Goal: Communication & Community: Ask a question

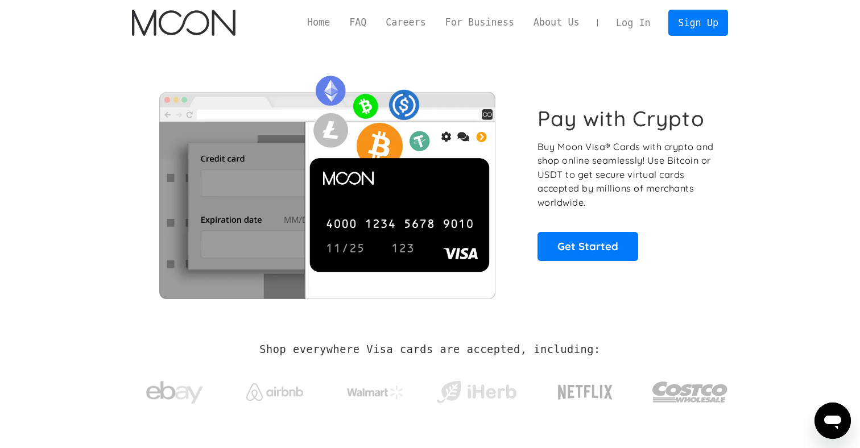
click at [640, 23] on link "Log In" at bounding box center [632, 22] width 53 height 25
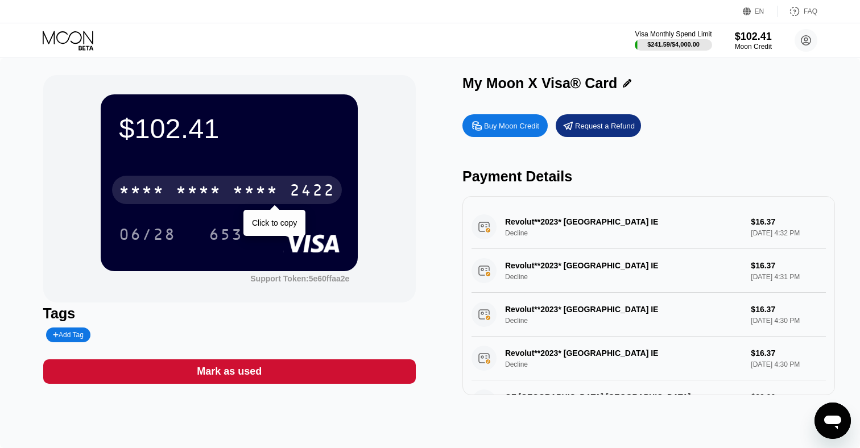
click at [171, 183] on div "* * * * * * * * * * * * 2422" at bounding box center [227, 190] width 230 height 28
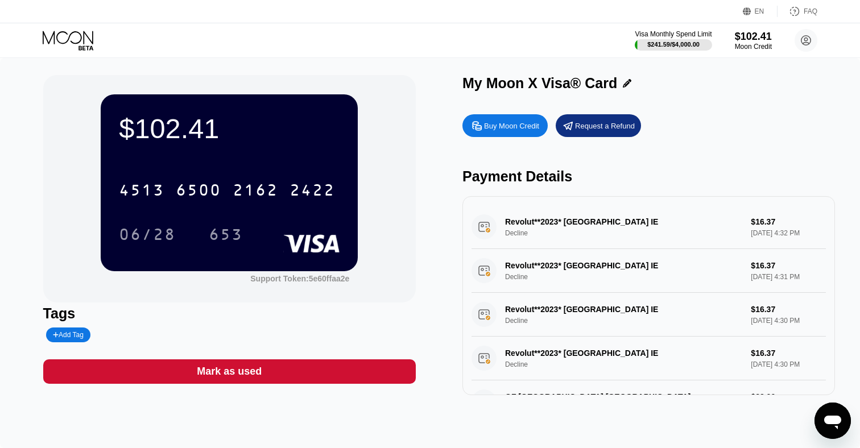
click at [72, 35] on icon at bounding box center [69, 41] width 53 height 20
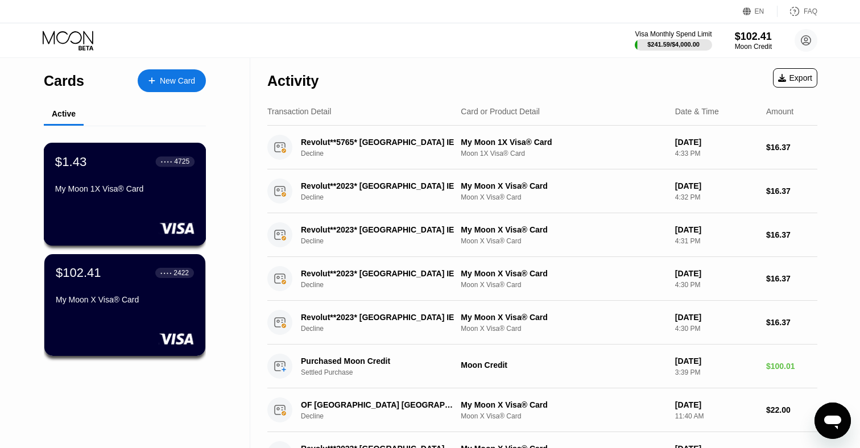
click at [129, 197] on div "My Moon 1X Visa® Card" at bounding box center [124, 191] width 139 height 14
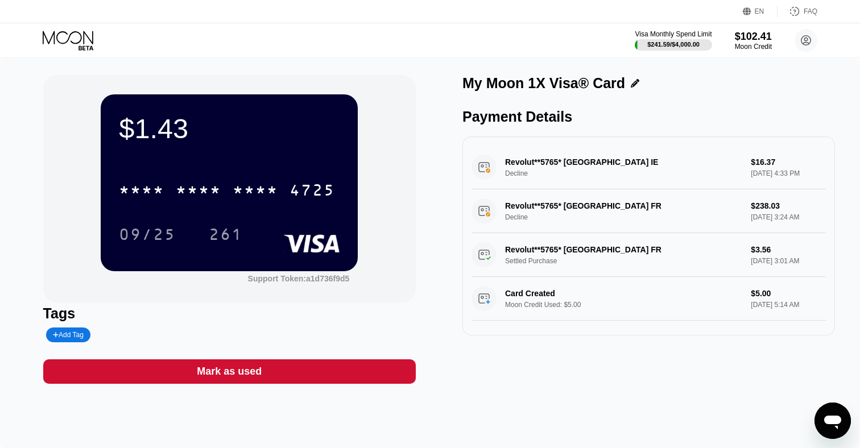
click at [88, 34] on icon at bounding box center [69, 41] width 53 height 20
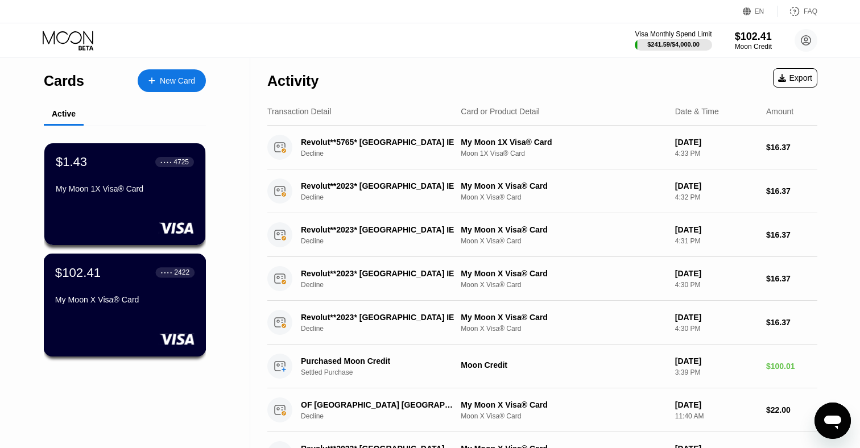
click at [147, 290] on div "$102.41 ● ● ● ● 2422 My Moon X Visa® Card" at bounding box center [124, 287] width 139 height 44
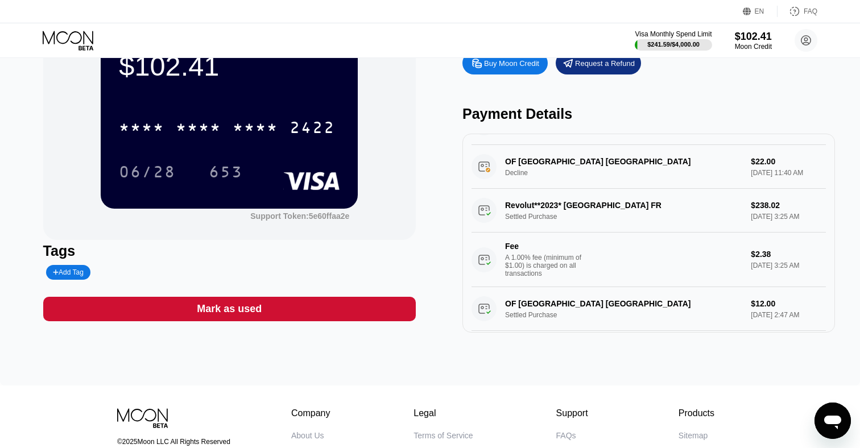
scroll to position [159, 0]
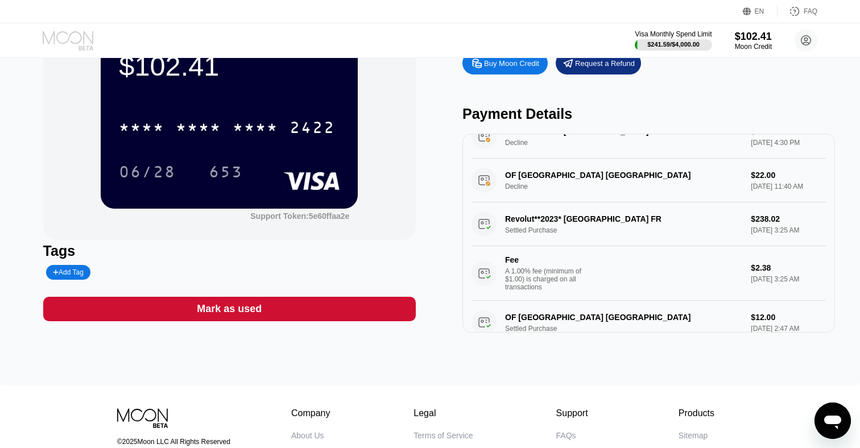
click at [75, 39] on icon at bounding box center [69, 41] width 53 height 20
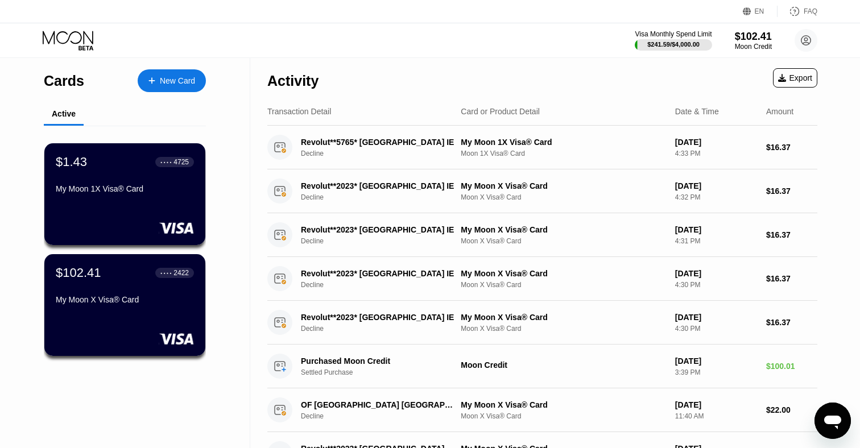
click at [170, 89] on div "New Card" at bounding box center [172, 80] width 68 height 23
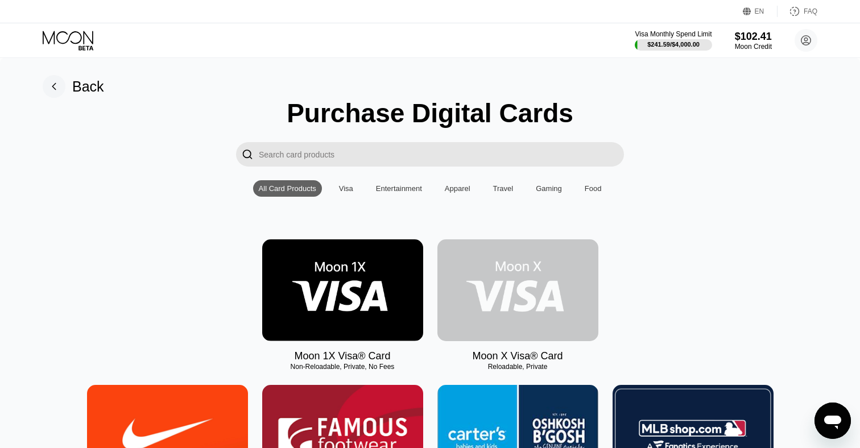
click at [506, 288] on img at bounding box center [517, 290] width 161 height 102
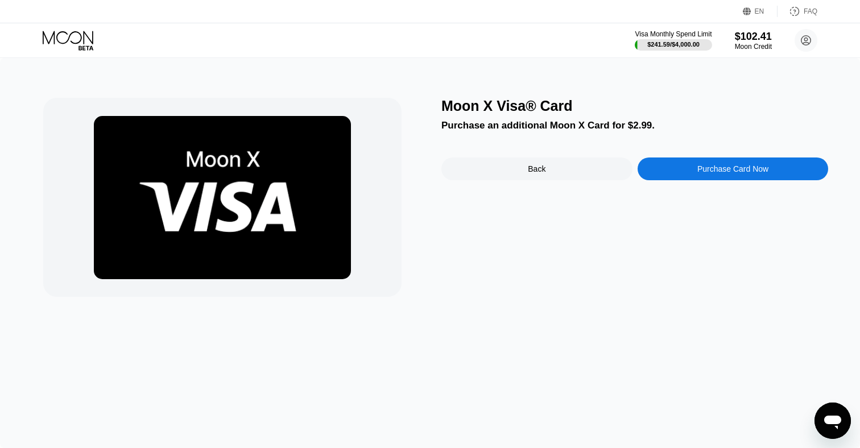
click at [832, 432] on div "Open messaging window" at bounding box center [833, 421] width 34 height 34
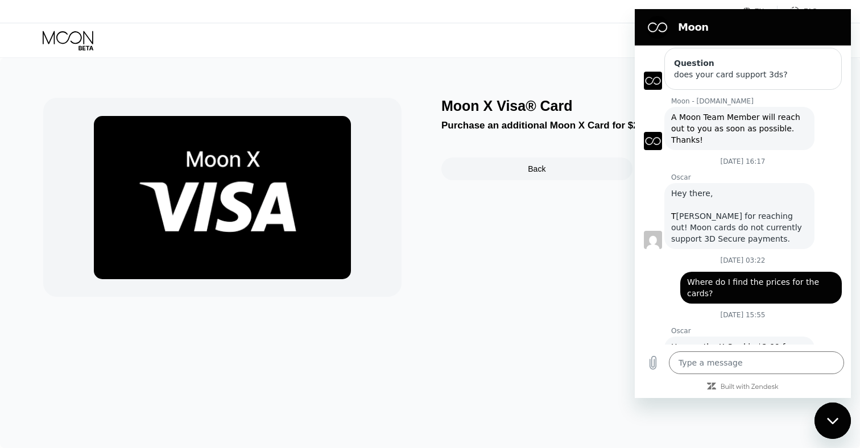
scroll to position [507, 0]
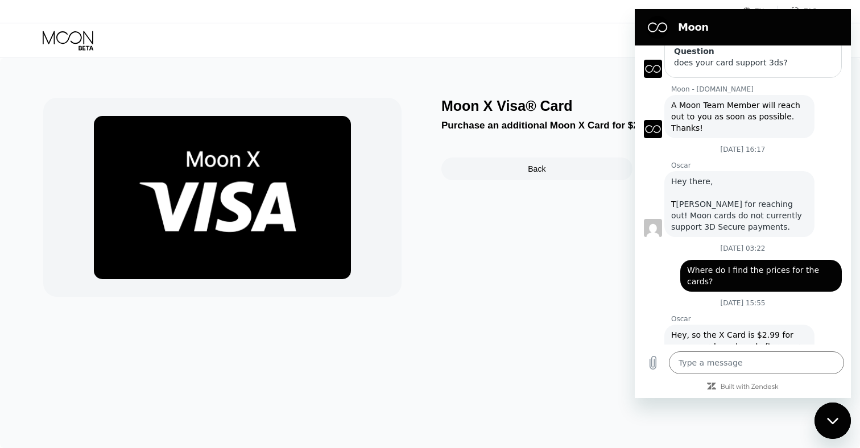
click at [540, 255] on div "Moon X Visa® Card Purchase an additional Moon X Card for $2.99. Back Purchase C…" at bounding box center [634, 197] width 387 height 199
click at [841, 424] on div "Close messaging window" at bounding box center [833, 421] width 34 height 34
type textarea "x"
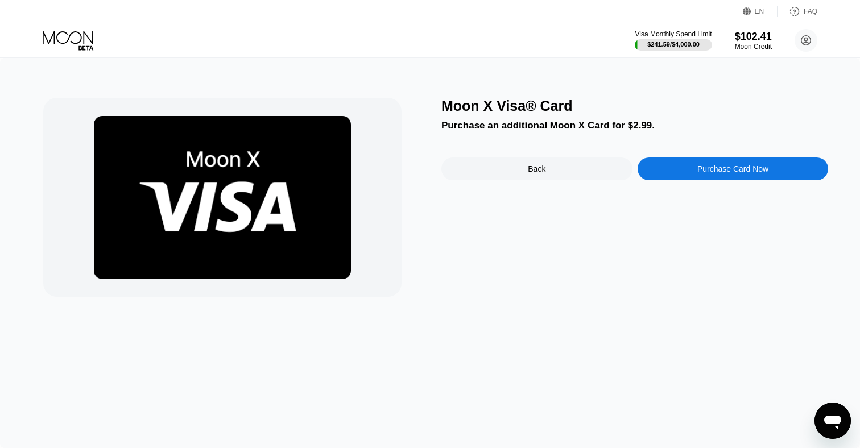
click at [729, 288] on div "Moon X Visa® Card Purchase an additional Moon X Card for $2.99. Back Purchase C…" at bounding box center [634, 197] width 387 height 199
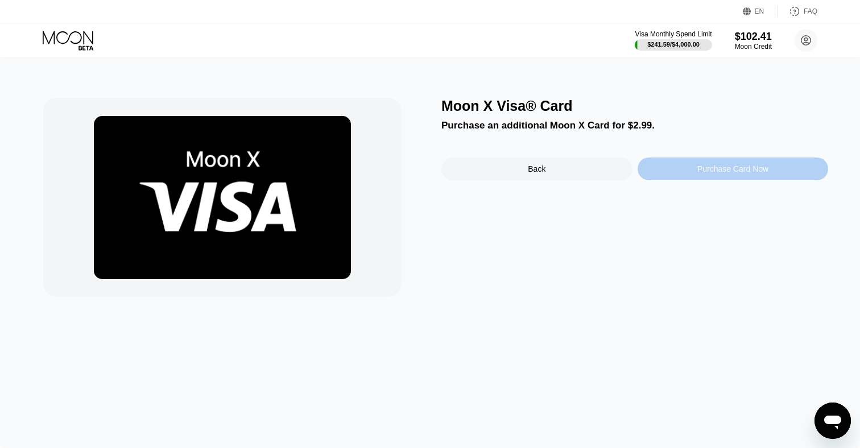
click at [722, 169] on div "Purchase Card Now" at bounding box center [732, 168] width 71 height 9
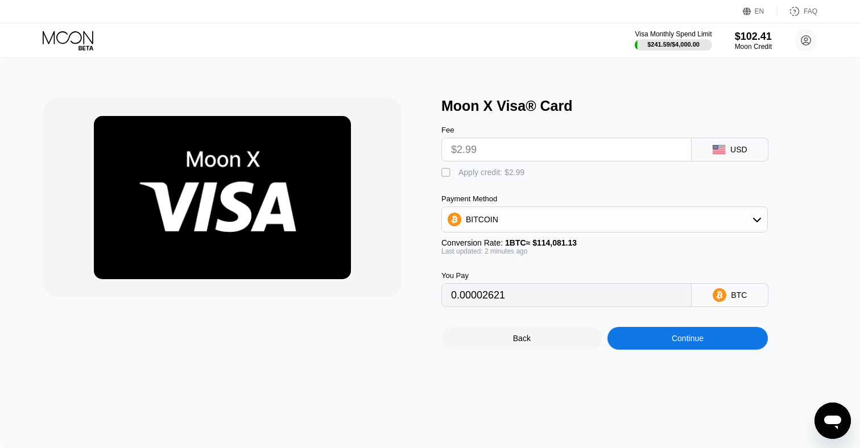
click at [631, 151] on input "$2.99" at bounding box center [566, 149] width 231 height 23
click at [628, 151] on input "$2.99" at bounding box center [566, 149] width 231 height 23
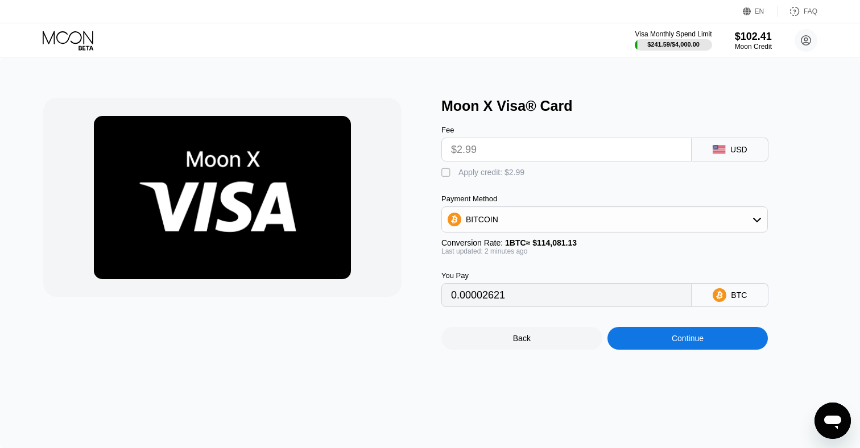
click at [628, 151] on input "$2.99" at bounding box center [566, 149] width 231 height 23
click at [498, 164] on div " Apply credit: $2.99" at bounding box center [623, 170] width 364 height 17
click at [455, 170] on div " Apply credit: $2.99" at bounding box center [485, 172] width 89 height 11
click at [449, 170] on div "" at bounding box center [446, 172] width 11 height 11
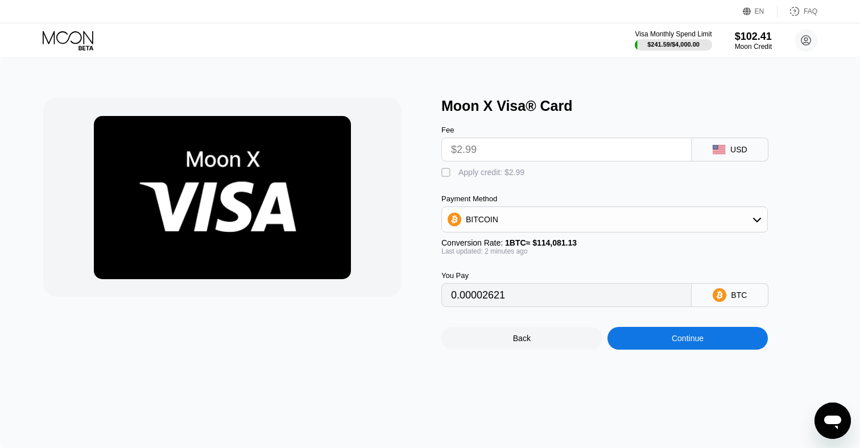
click at [449, 170] on div "" at bounding box center [446, 172] width 11 height 11
type input "0"
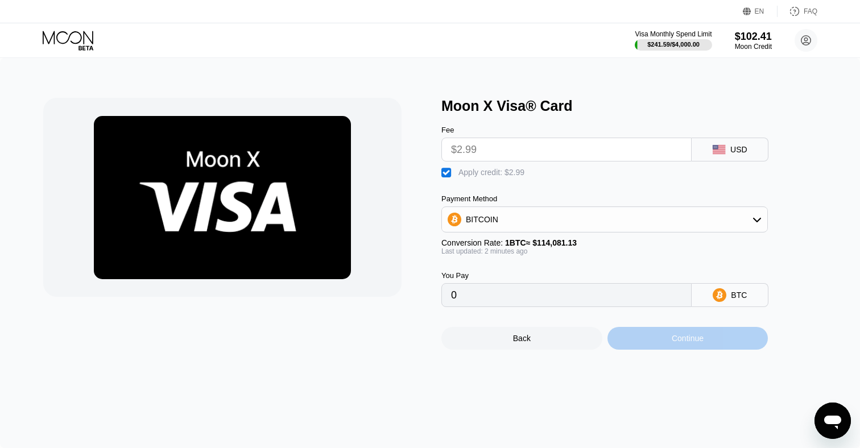
click at [643, 337] on div "Continue" at bounding box center [687, 338] width 161 height 23
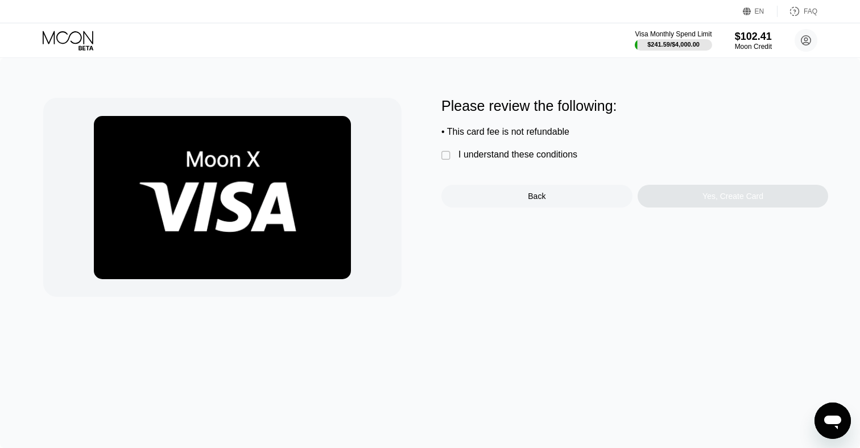
click at [526, 152] on div "I understand these conditions" at bounding box center [517, 155] width 119 height 10
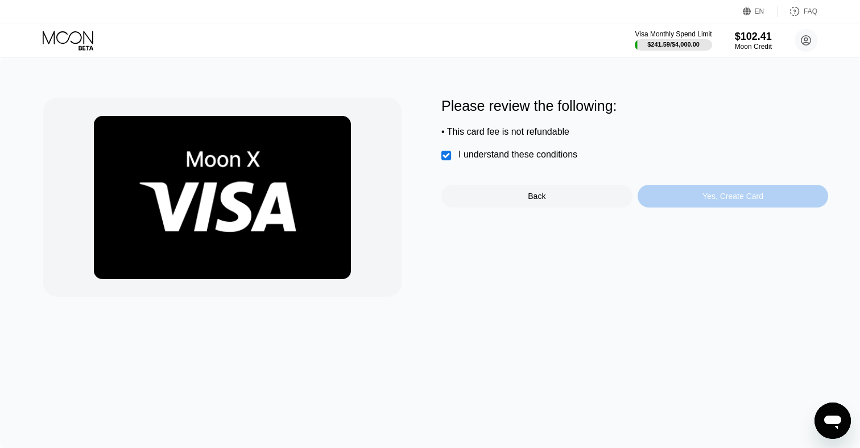
click at [695, 201] on div "Yes, Create Card" at bounding box center [733, 196] width 191 height 23
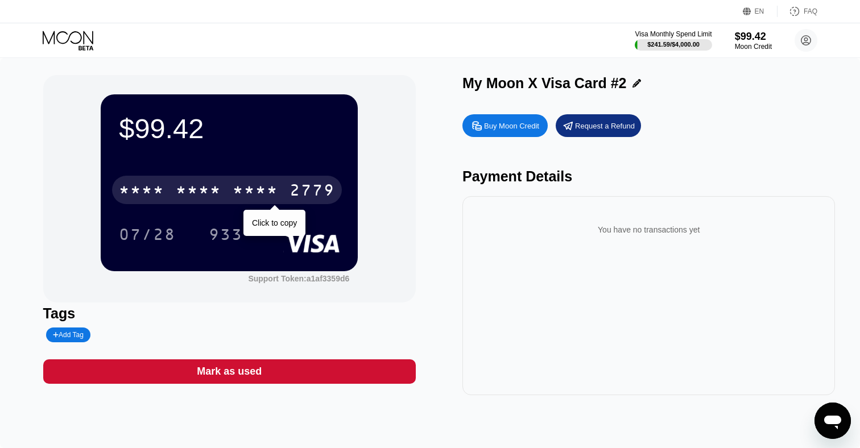
click at [205, 184] on div "* * * *" at bounding box center [199, 192] width 46 height 18
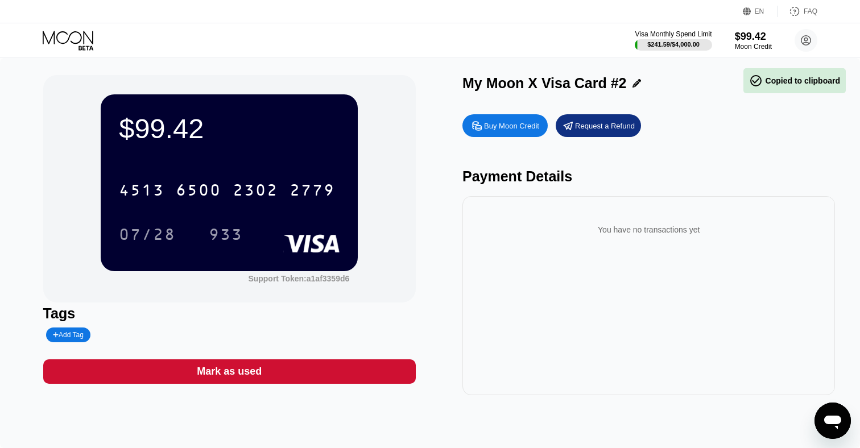
click at [517, 129] on div "Buy Moon Credit" at bounding box center [511, 126] width 55 height 10
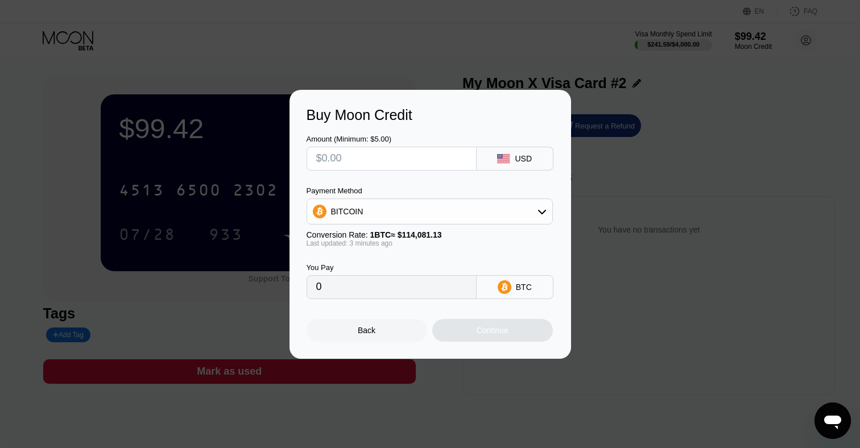
click at [380, 160] on input "text" at bounding box center [391, 158] width 151 height 23
type input "$50"
type input "0.00043812"
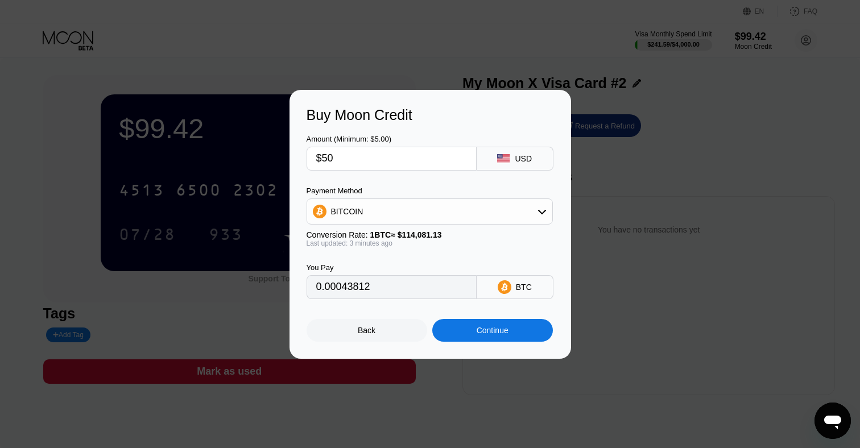
type input "$5"
type input "0.00004382"
type input "0"
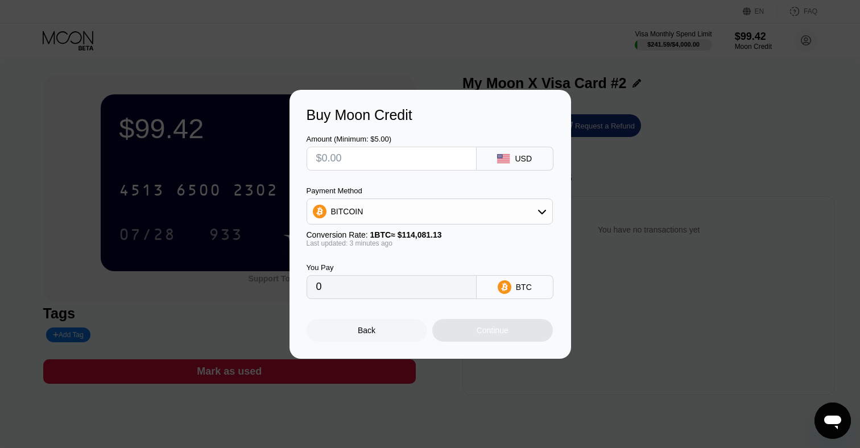
type input "$3"
type input "0.00002629"
type input "$30"
type input "0.00026288"
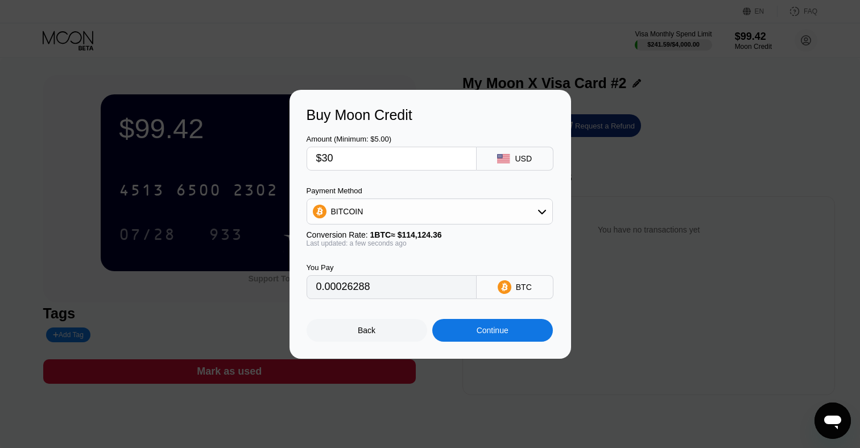
type input "$3"
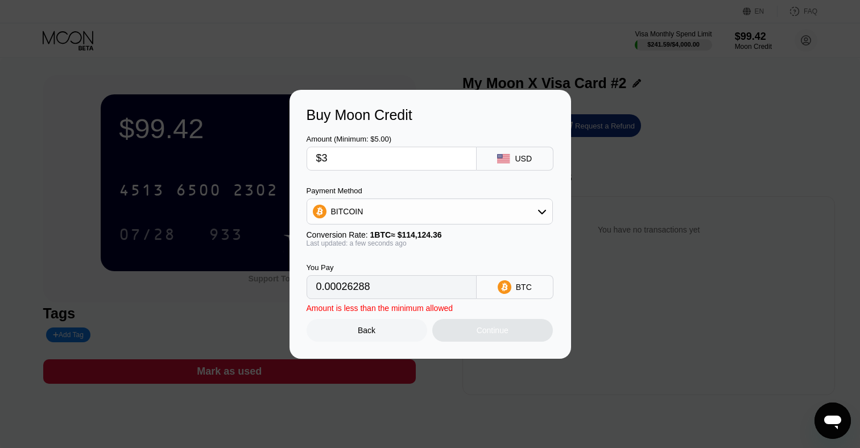
type input "0.00002629"
type input "$34"
type input "0.00029793"
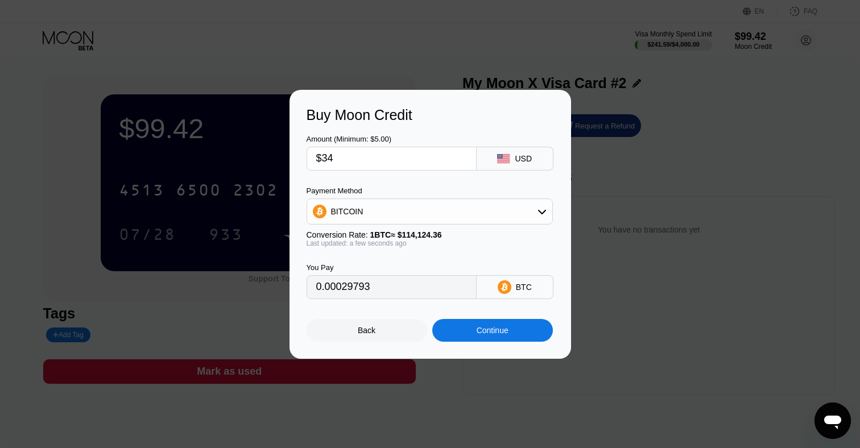
scroll to position [507, 0]
type input "$34"
click at [531, 294] on div "BTC" at bounding box center [515, 287] width 77 height 24
click at [528, 291] on div "BTC" at bounding box center [524, 287] width 16 height 9
click at [492, 218] on div "BITCOIN" at bounding box center [429, 211] width 245 height 23
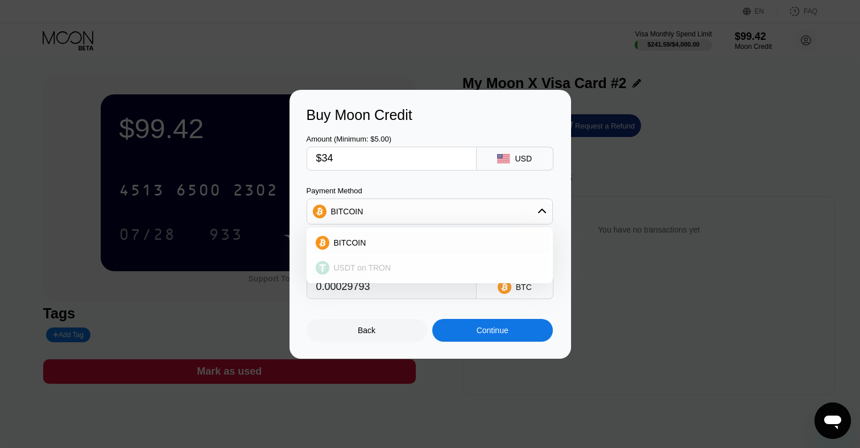
click at [394, 267] on div "USDT on TRON" at bounding box center [436, 267] width 214 height 9
type input "34.34"
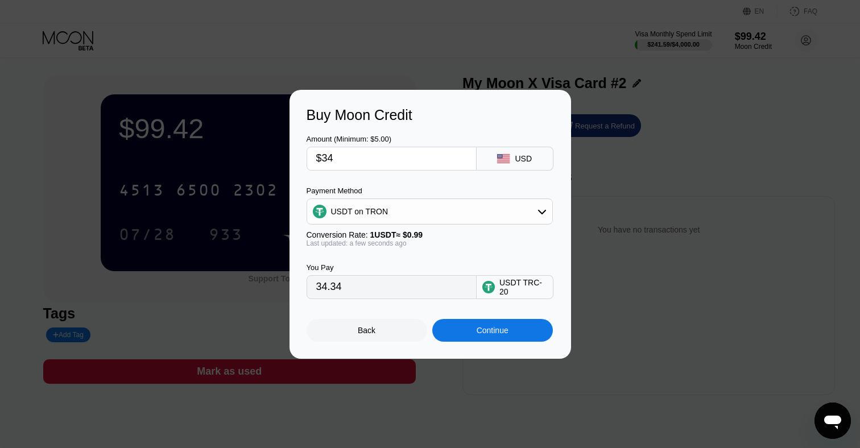
click at [361, 163] on input "$34" at bounding box center [391, 158] width 151 height 23
type input "$3"
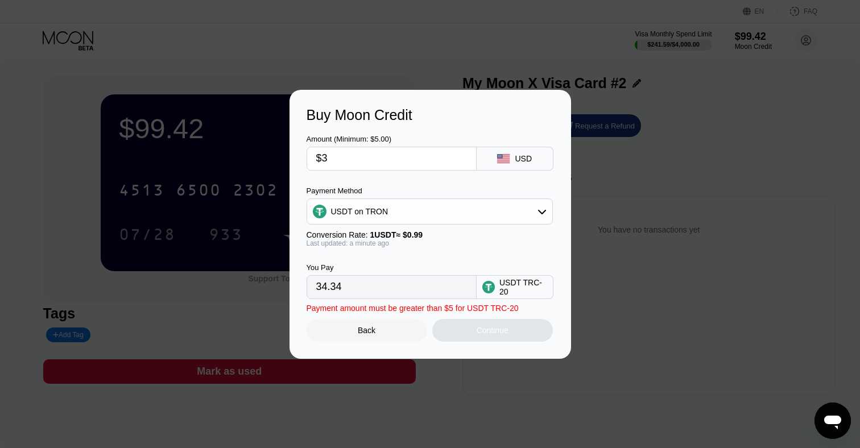
type input "3.03"
type input "$33"
type input "33.33"
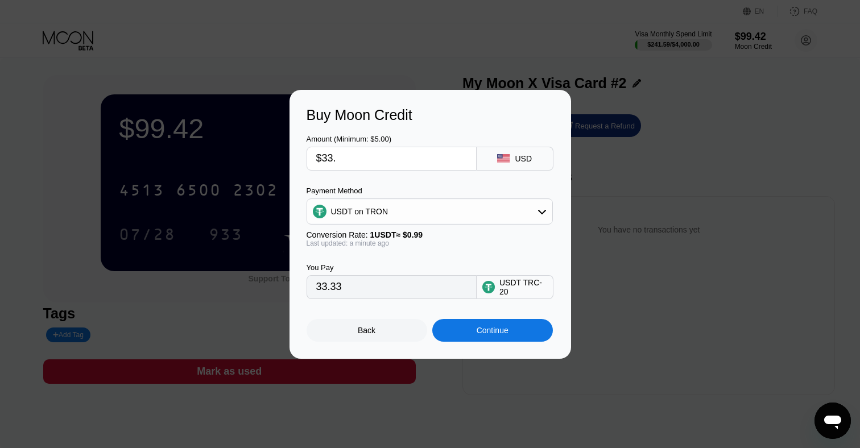
type input "$33.5"
type input "33.84"
type input "$33."
type input "33.33"
type input "$33"
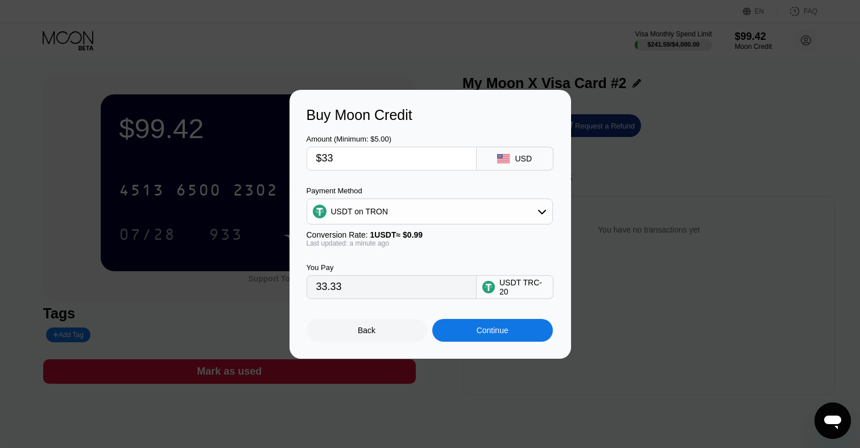
click at [485, 329] on div "Continue" at bounding box center [493, 330] width 32 height 9
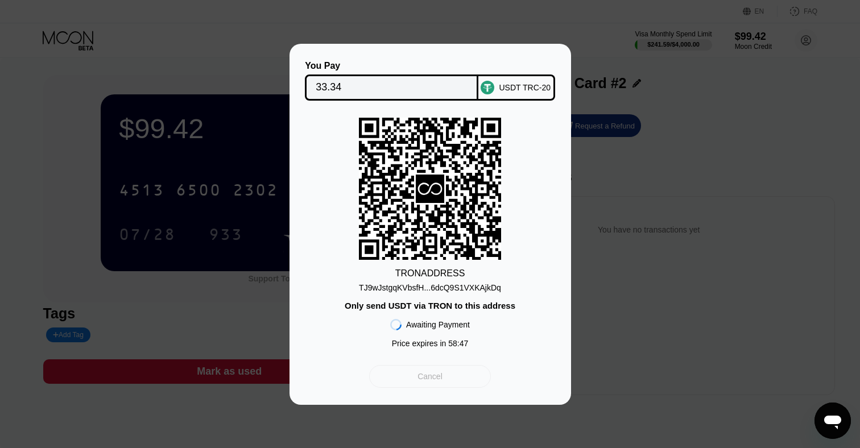
click at [482, 387] on div "Cancel" at bounding box center [429, 376] width 121 height 23
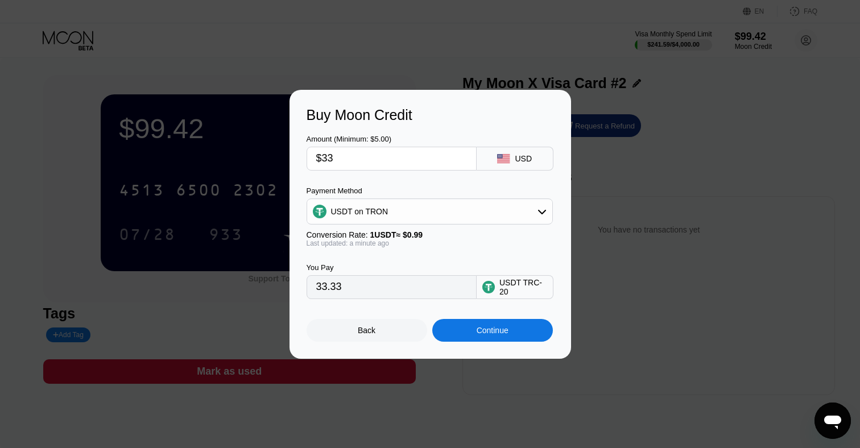
click at [512, 216] on div "USDT on TRON" at bounding box center [429, 211] width 245 height 23
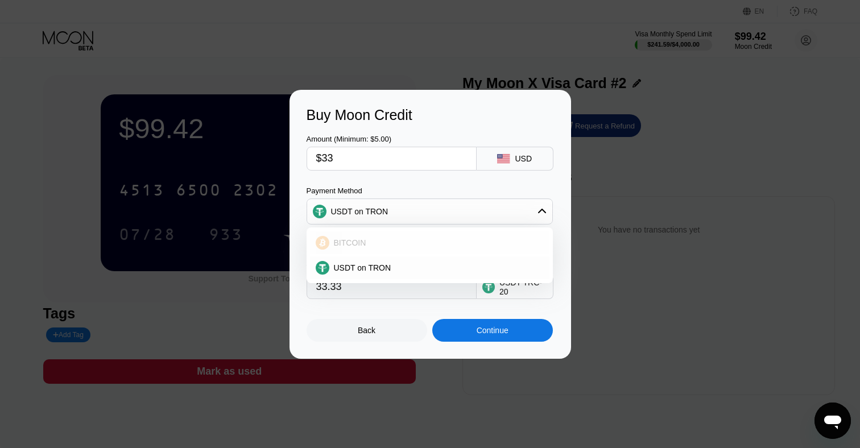
click at [466, 237] on div "BITCOIN" at bounding box center [429, 243] width 239 height 23
type input "0.00028916"
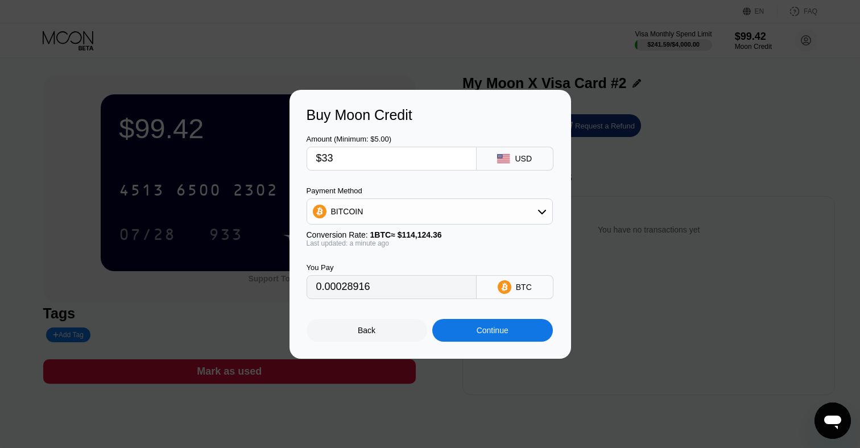
click at [375, 157] on input "$33" at bounding box center [391, 158] width 151 height 23
click at [477, 337] on div "Continue" at bounding box center [492, 330] width 121 height 23
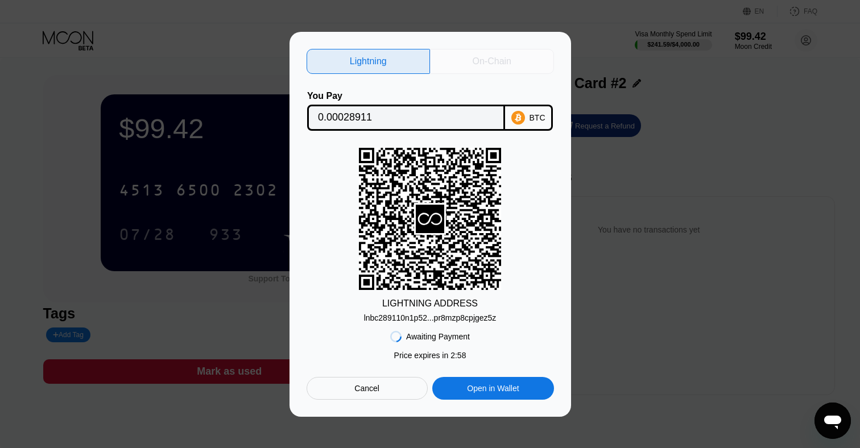
click at [532, 62] on div "On-Chain" at bounding box center [492, 61] width 124 height 25
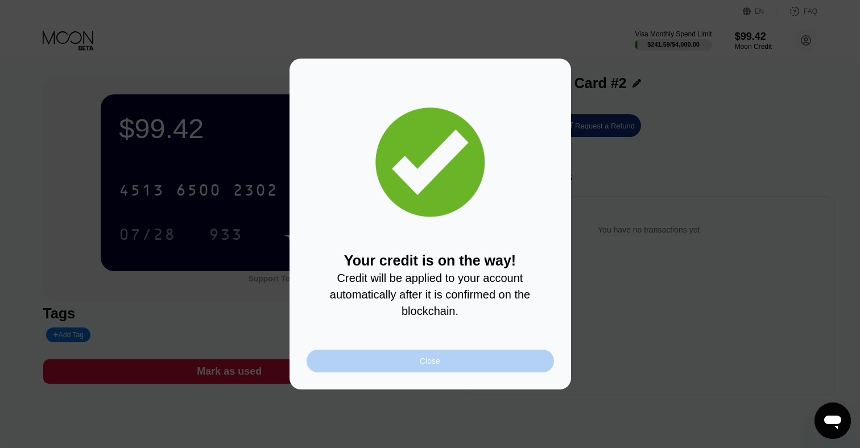
click at [479, 367] on div "Close" at bounding box center [430, 361] width 247 height 23
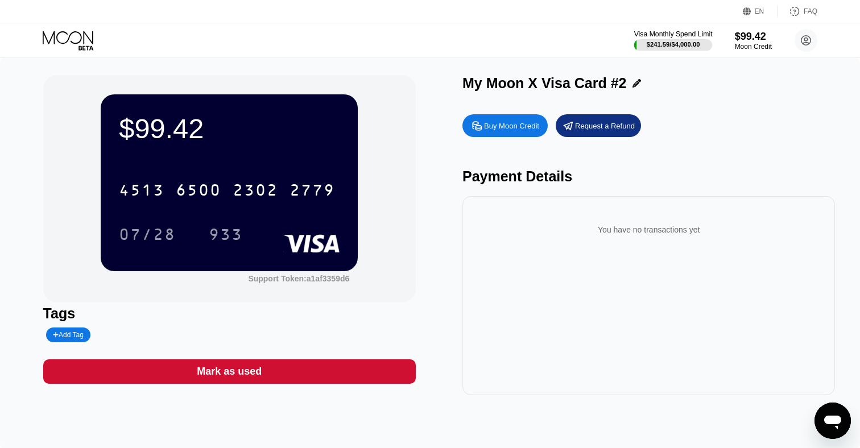
click at [666, 40] on div at bounding box center [673, 44] width 78 height 11
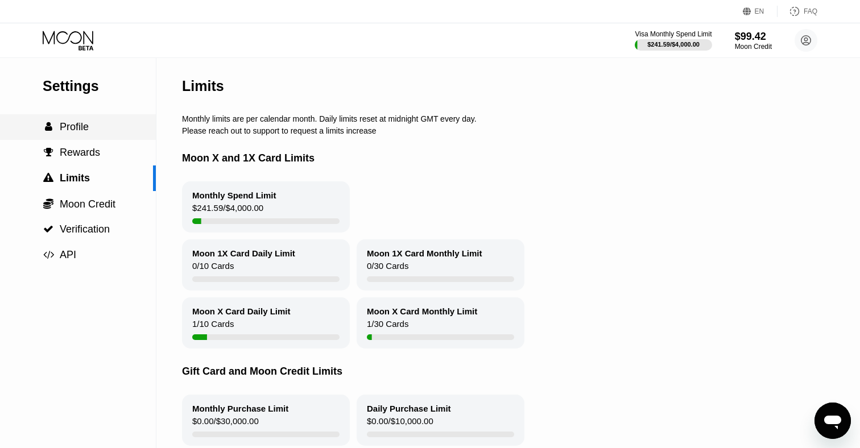
click at [88, 129] on div " Profile" at bounding box center [78, 127] width 156 height 12
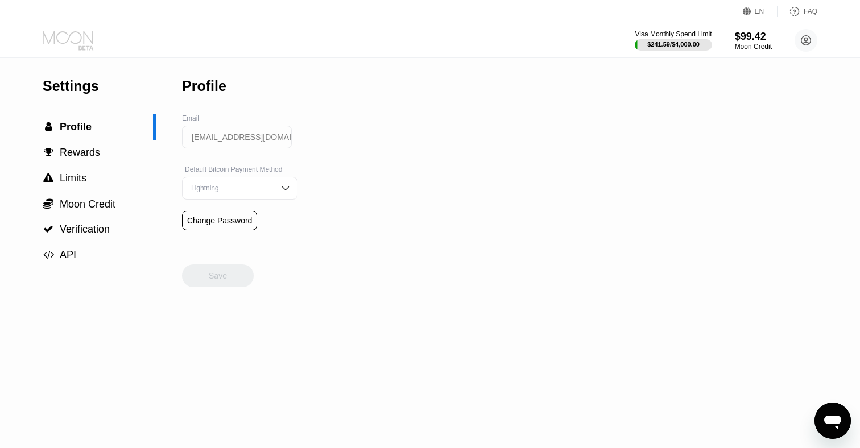
click at [86, 36] on icon at bounding box center [69, 41] width 53 height 20
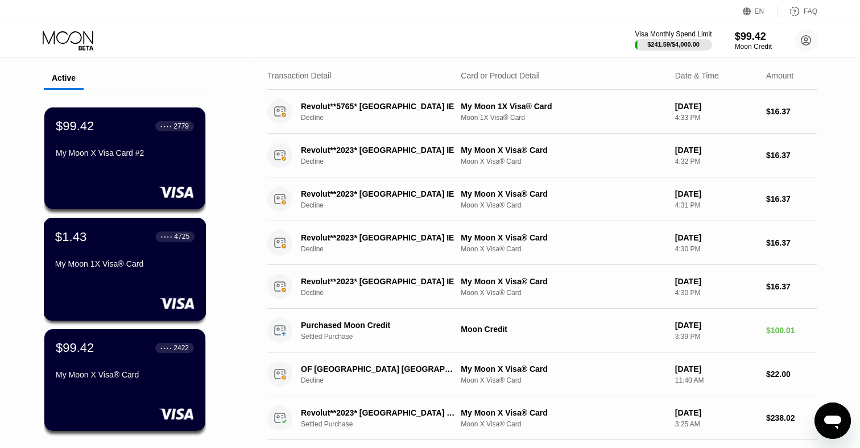
scroll to position [49, 0]
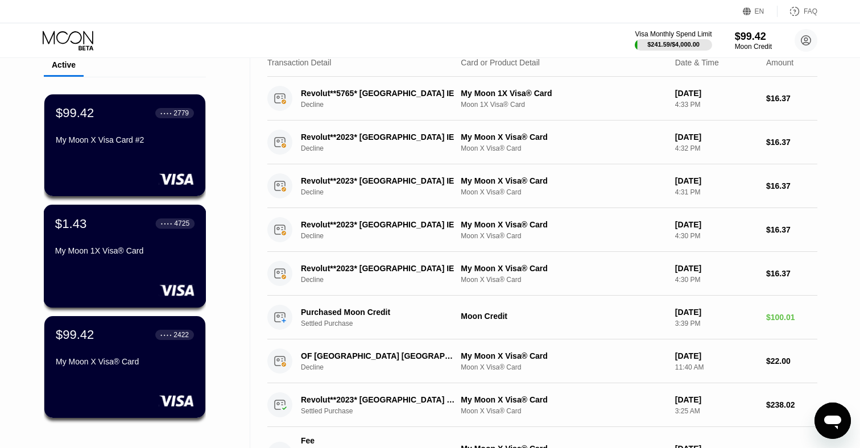
click at [101, 278] on div "$1.43 ● ● ● ● 4725 My Moon 1X Visa® Card" at bounding box center [125, 256] width 163 height 103
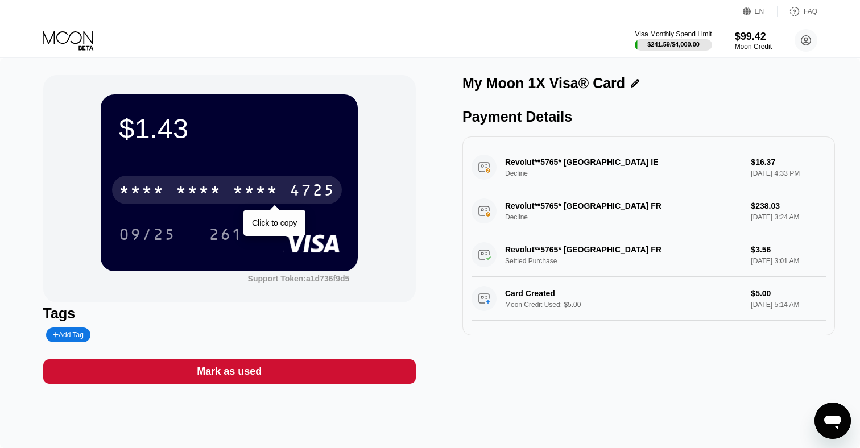
click at [259, 195] on div "* * * *" at bounding box center [256, 192] width 46 height 18
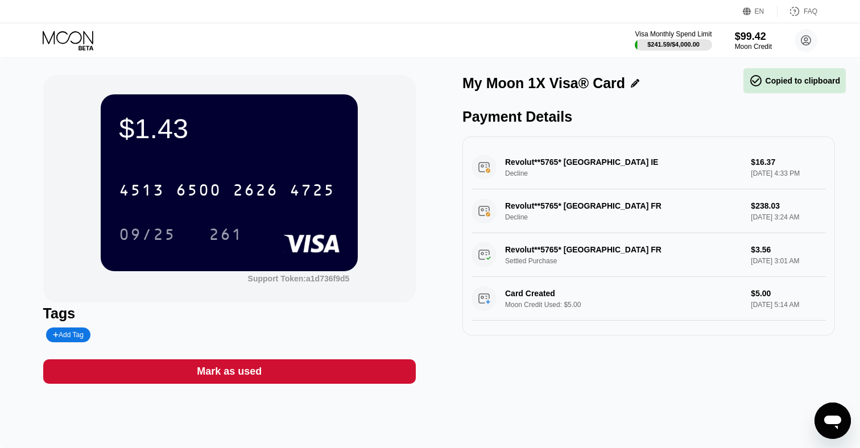
click at [81, 41] on icon at bounding box center [69, 41] width 53 height 20
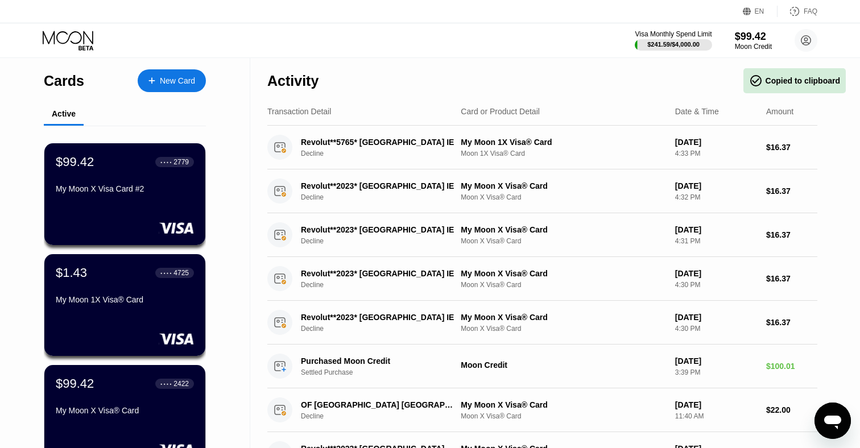
click at [124, 385] on div "$99.42 ● ● ● ● 2422" at bounding box center [125, 384] width 138 height 15
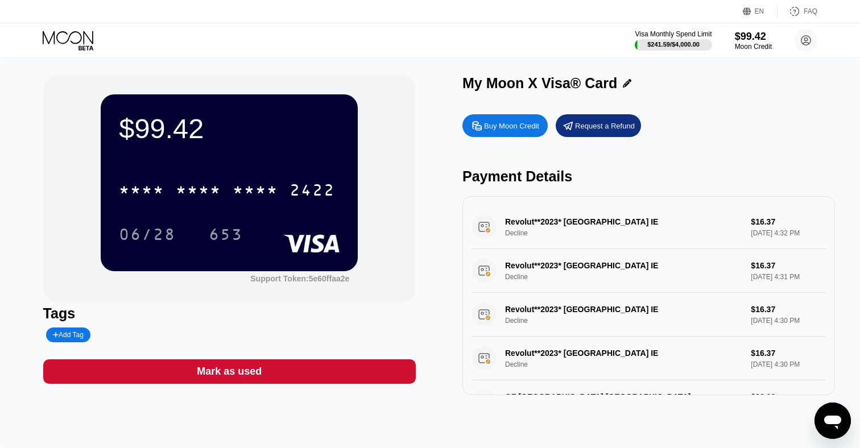
click at [82, 36] on icon at bounding box center [69, 41] width 53 height 20
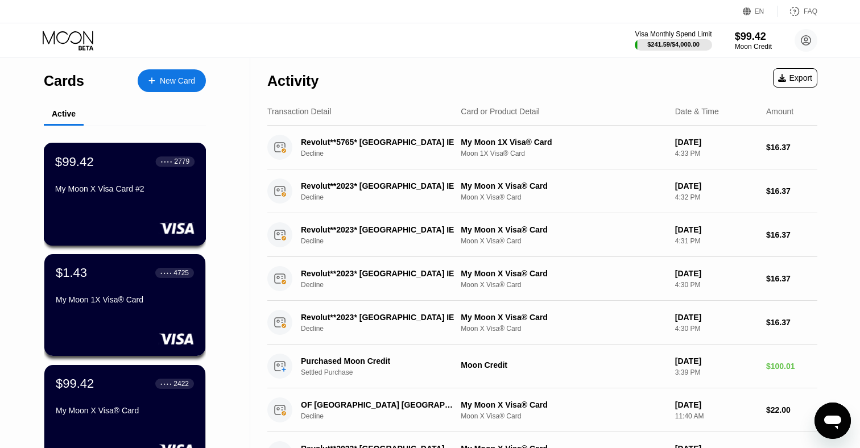
click at [105, 177] on div "$99.42 ● ● ● ● 2779 My Moon X Visa Card #2" at bounding box center [124, 176] width 139 height 44
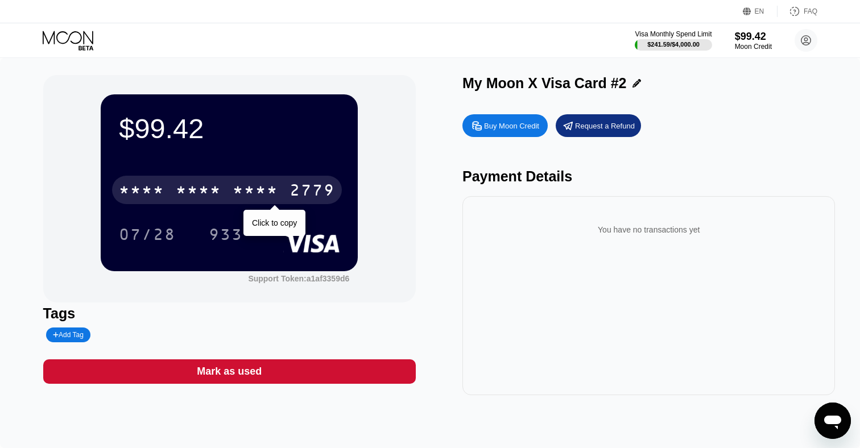
click at [305, 188] on div "2779" at bounding box center [313, 192] width 46 height 18
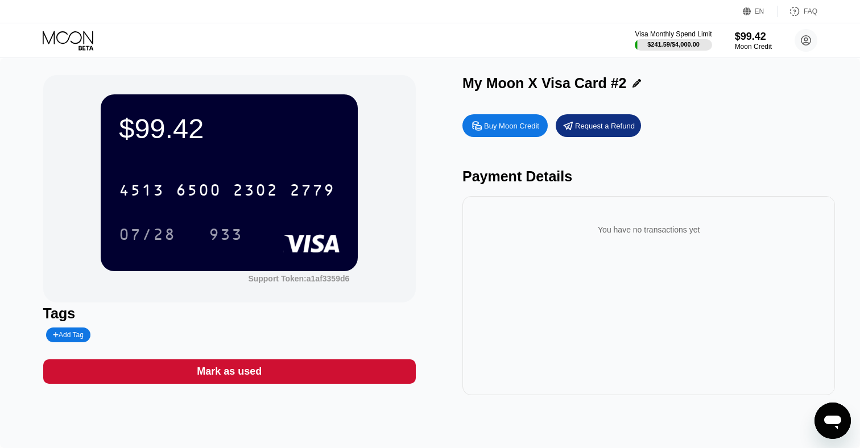
click at [82, 42] on icon at bounding box center [69, 41] width 53 height 20
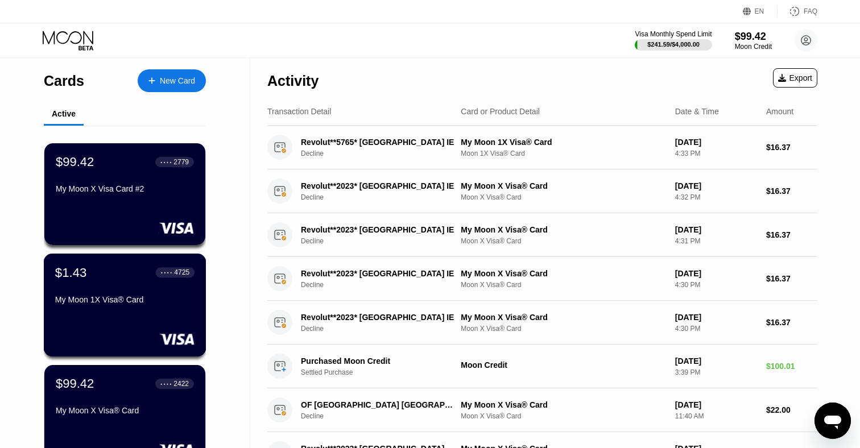
click at [131, 320] on div "$1.43 ● ● ● ● 4725 My Moon 1X Visa® Card" at bounding box center [125, 305] width 163 height 103
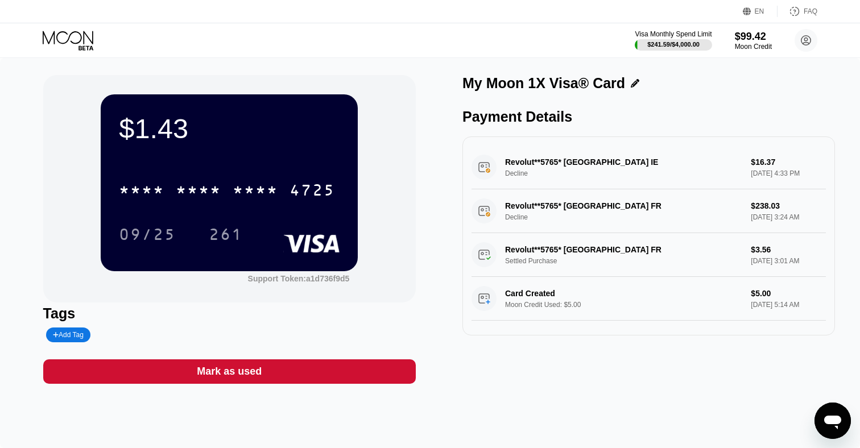
click at [571, 160] on div "Revolut**5765* Dublin IE Decline $16.37 Aug 21, 2025 4:33 PM" at bounding box center [649, 168] width 354 height 44
click at [95, 26] on div "Visa Monthly Spend Limit $241.59 / $4,000.00 $99.42 Moon Credit tinytmp+kabvm@g…" at bounding box center [430, 40] width 860 height 34
click at [85, 32] on icon at bounding box center [69, 41] width 53 height 20
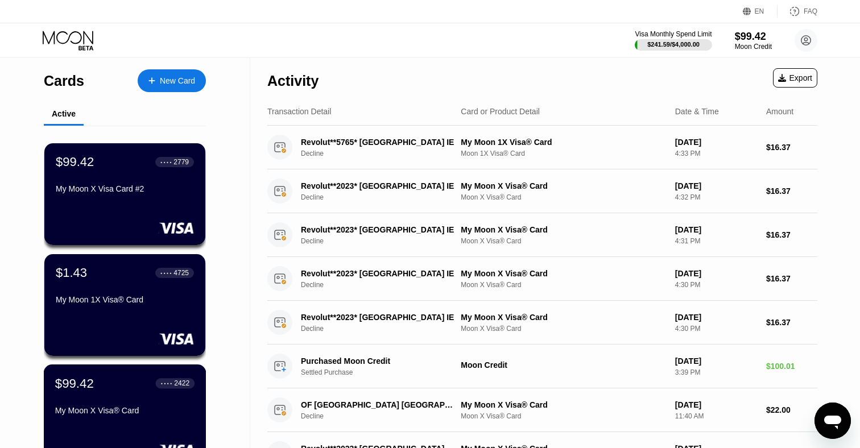
click at [133, 415] on div "My Moon X Visa® Card" at bounding box center [124, 410] width 139 height 9
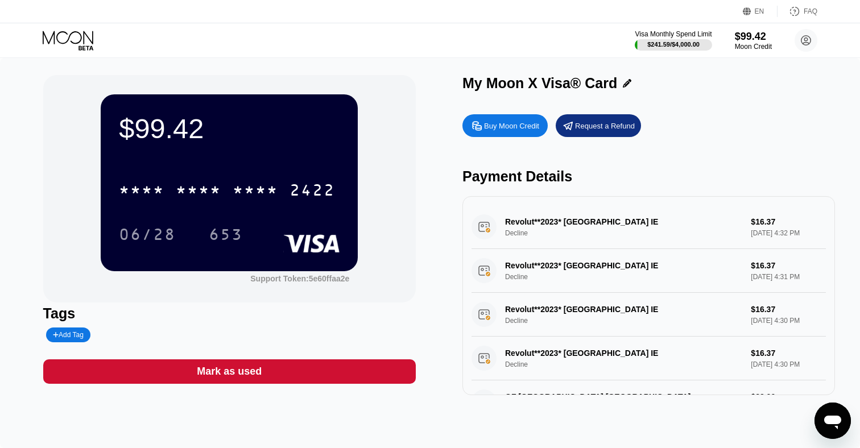
click at [581, 222] on div "Revolut**2023* Dublin IE Decline $16.37 Aug 21, 2025 4:32 PM" at bounding box center [649, 227] width 354 height 44
click at [836, 415] on icon "Open messaging window" at bounding box center [832, 421] width 20 height 20
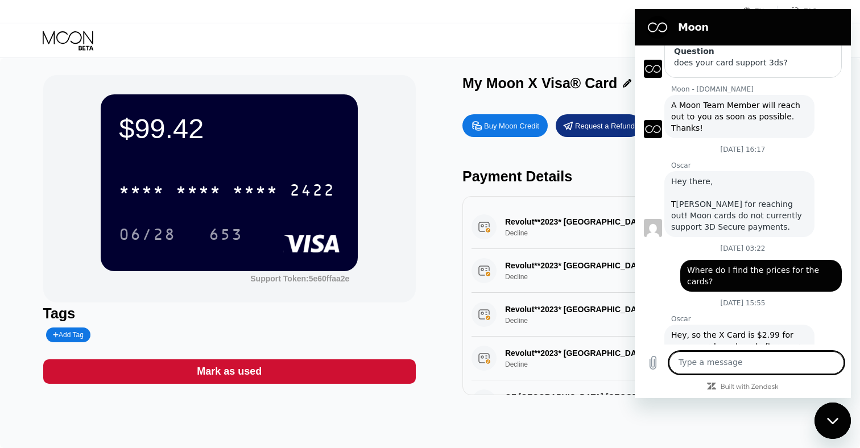
click at [757, 366] on textarea at bounding box center [756, 363] width 175 height 23
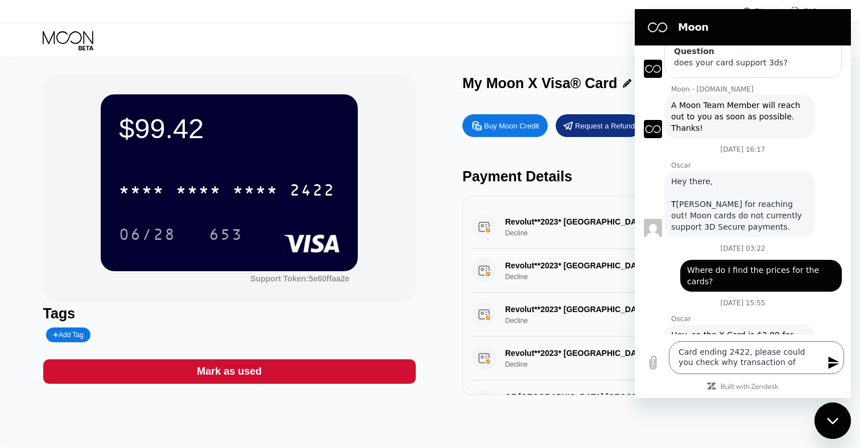
drag, startPoint x: 839, startPoint y: 425, endPoint x: 1620, endPoint y: 784, distance: 859.5
click at [839, 425] on div "Close messaging window" at bounding box center [833, 421] width 34 height 34
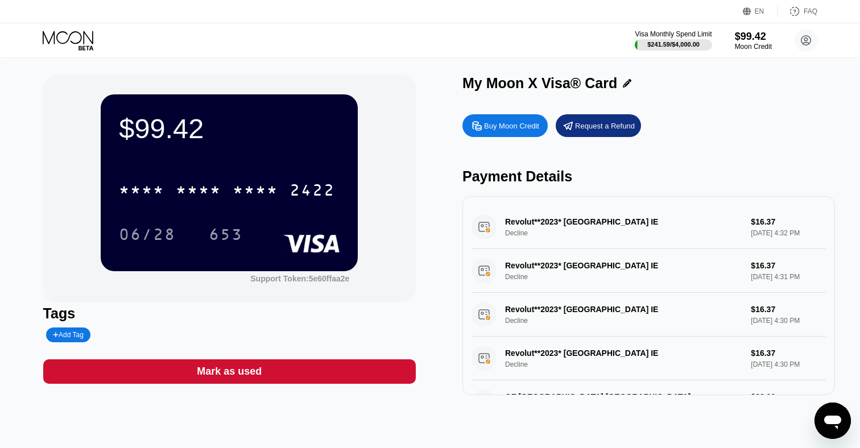
drag, startPoint x: 746, startPoint y: 220, endPoint x: 795, endPoint y: 220, distance: 48.3
click at [791, 220] on div "Revolut**2023* Dublin IE Decline $16.37 Aug 21, 2025 4:32 PM" at bounding box center [649, 227] width 354 height 44
drag, startPoint x: 792, startPoint y: 221, endPoint x: 748, endPoint y: 221, distance: 44.4
click at [748, 221] on div "Revolut**2023* Dublin IE Decline $16.37 Aug 21, 2025 4:32 PM" at bounding box center [649, 227] width 354 height 44
click at [831, 427] on icon "Open messaging window" at bounding box center [832, 421] width 20 height 20
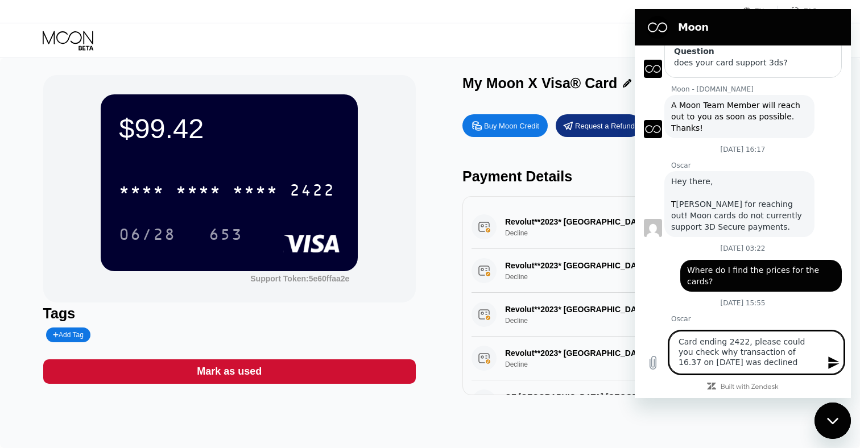
type textarea "Card ending 2422, please could you check why transaction of 16.37 on Aug 21th w…"
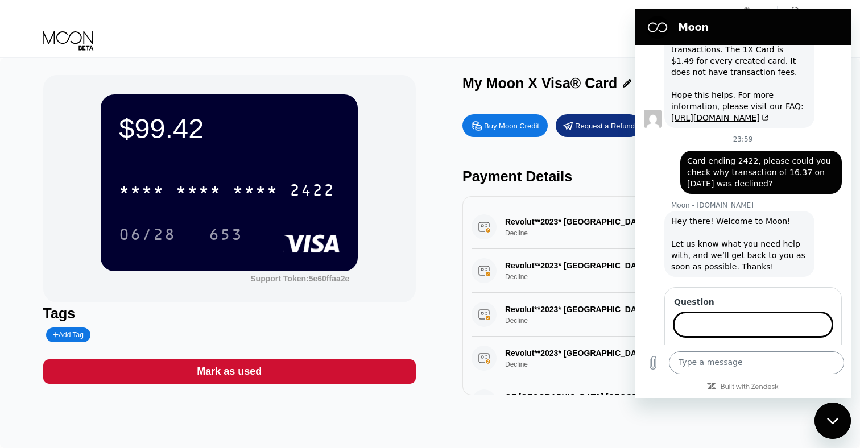
scroll to position [837, 0]
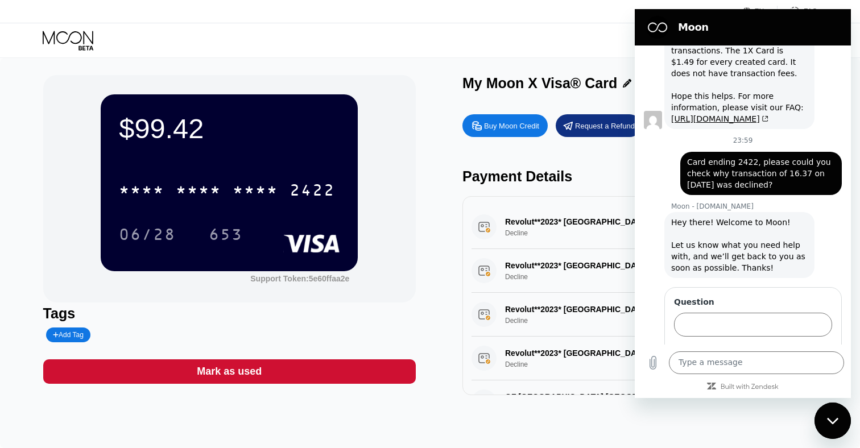
drag, startPoint x: 768, startPoint y: 152, endPoint x: 685, endPoint y: 133, distance: 85.4
click at [685, 152] on div "says: Card ending 2422, please could you check why transaction of 16.37 on Aug …" at bounding box center [761, 173] width 162 height 43
copy span "Card ending 2422, please could you check why transaction of 16.37 on Aug 21th w…"
click at [781, 313] on input "Question" at bounding box center [753, 325] width 158 height 24
paste input "Card ending 2422, please could you check why transaction of 16.37 on Aug 21th w…"
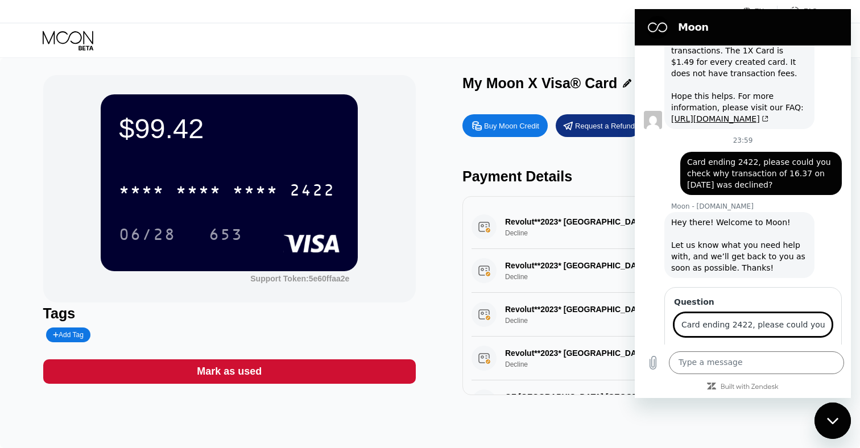
scroll to position [0, 204]
type input "Card ending 2422, please could you check why transaction of 16.37 on Aug 21th w…"
click at [800, 311] on form "Question Card ending 2422, please could you check why transaction of 16.37 on A…" at bounding box center [753, 333] width 158 height 72
click at [809, 350] on span "Send" at bounding box center [813, 357] width 20 height 14
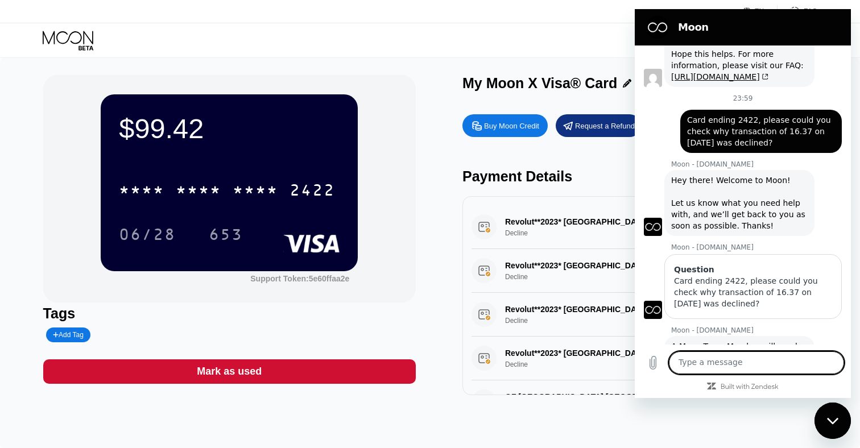
scroll to position [881, 0]
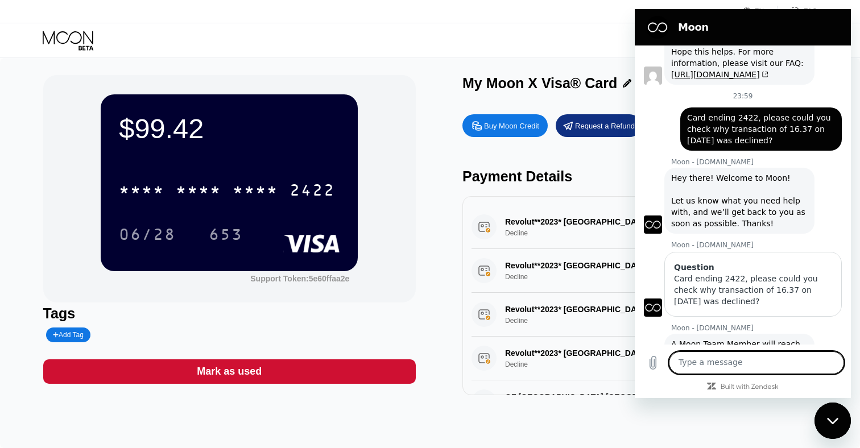
click at [834, 424] on icon "Close messaging window" at bounding box center [833, 420] width 12 height 7
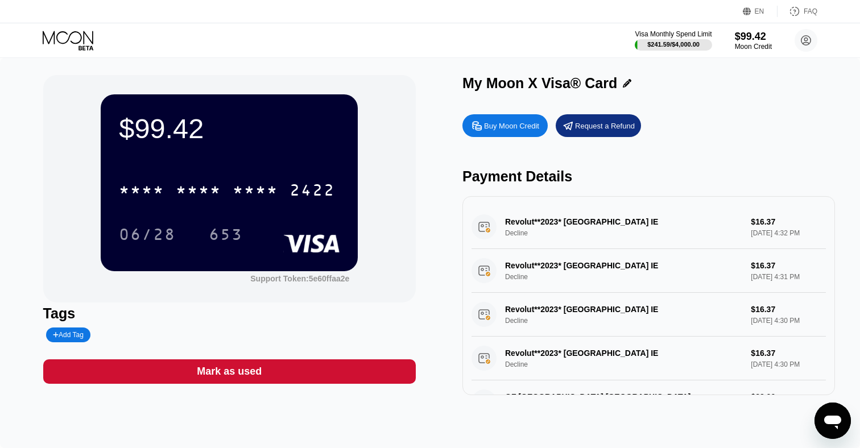
click at [71, 34] on icon at bounding box center [68, 37] width 51 height 13
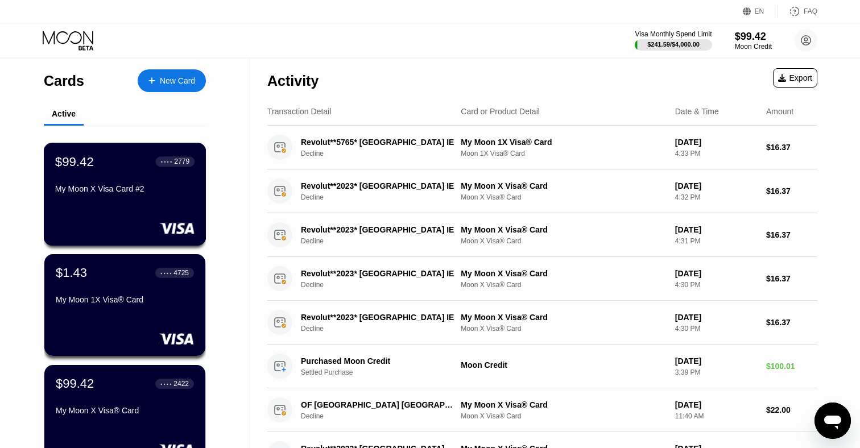
click at [129, 212] on div "$99.42 ● ● ● ● 2779 My Moon X Visa Card #2" at bounding box center [125, 194] width 163 height 103
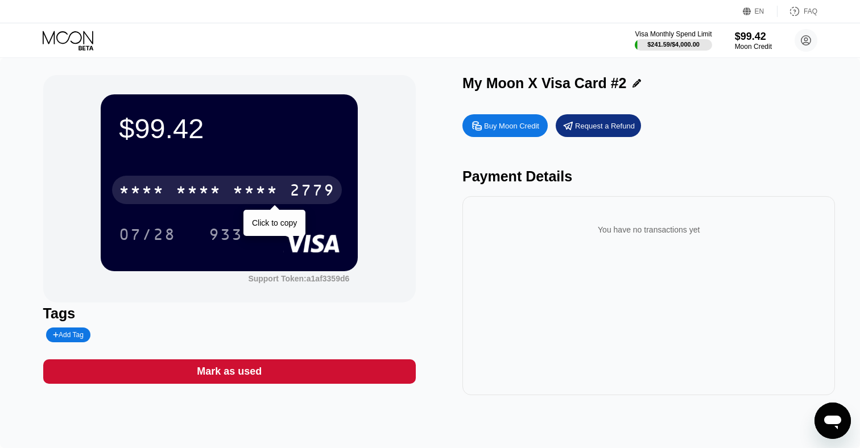
click at [228, 187] on div "* * * * * * * * * * * * 2779" at bounding box center [227, 190] width 230 height 28
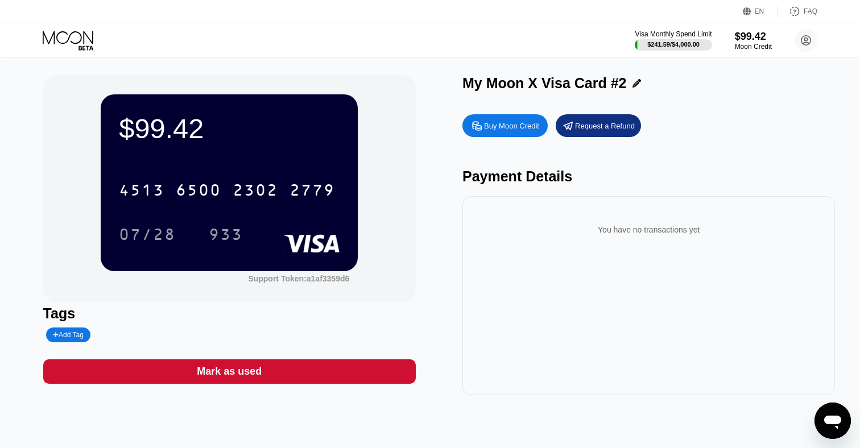
click at [70, 317] on div "Tags" at bounding box center [229, 313] width 373 height 16
click at [75, 47] on icon at bounding box center [69, 41] width 53 height 20
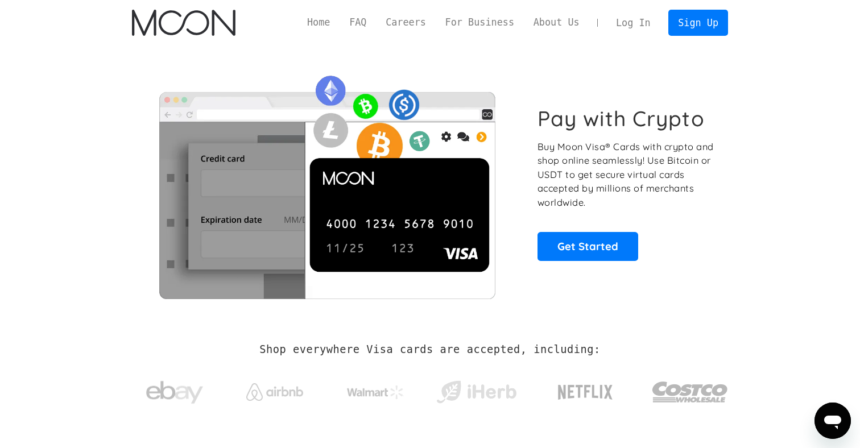
click at [643, 20] on link "Log In" at bounding box center [632, 22] width 53 height 25
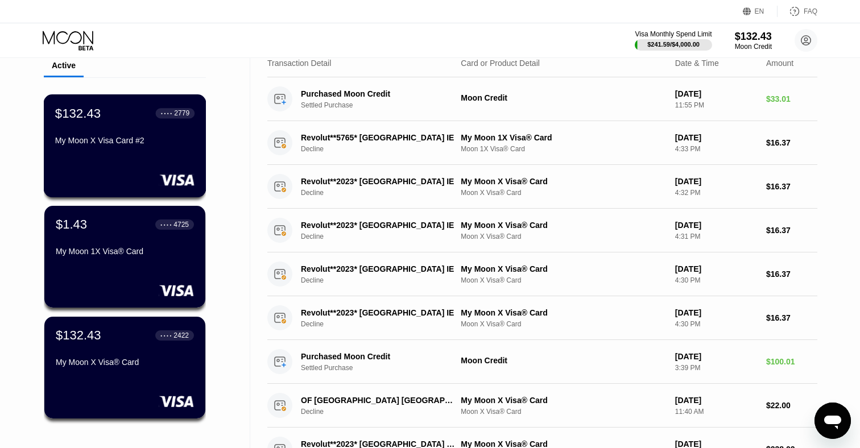
scroll to position [47, 0]
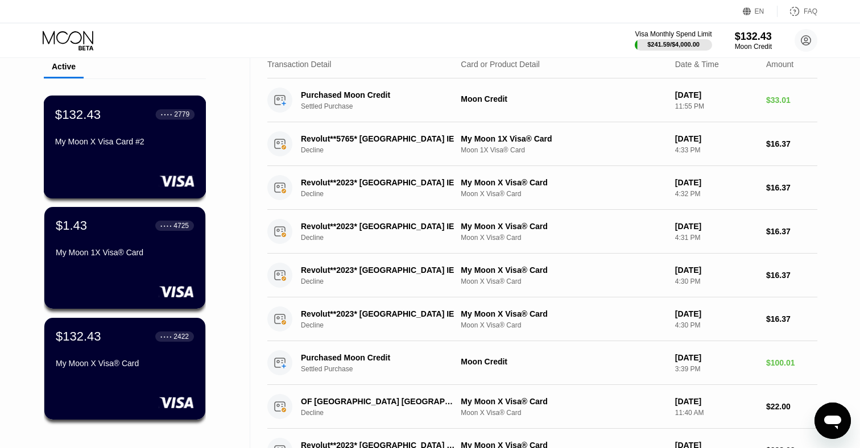
click at [105, 160] on div "$132.43 ● ● ● ● 2779 My Moon X Visa Card #2" at bounding box center [125, 147] width 163 height 103
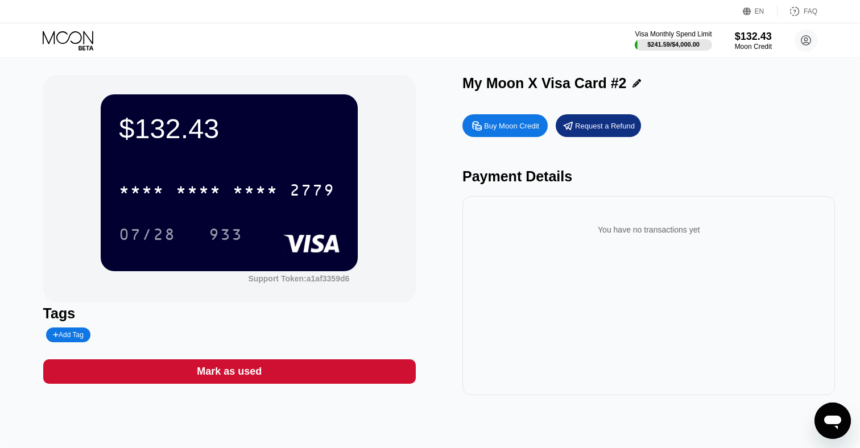
click at [90, 43] on icon at bounding box center [69, 41] width 53 height 20
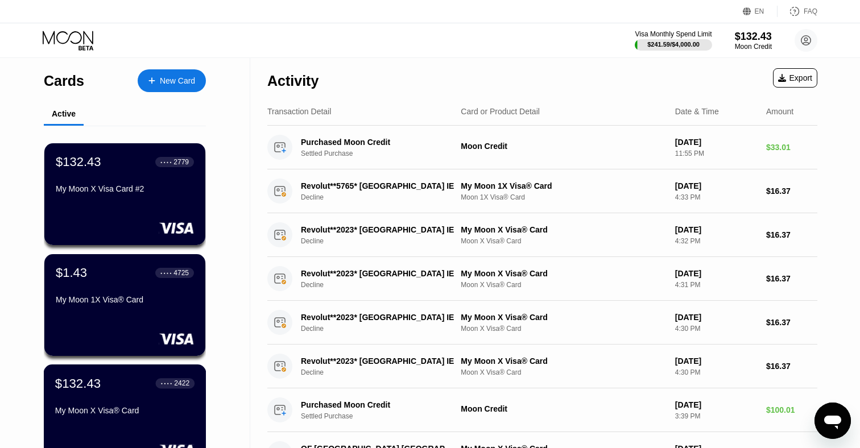
click at [111, 387] on div "$132.43 ● ● ● ● 2422" at bounding box center [124, 383] width 139 height 15
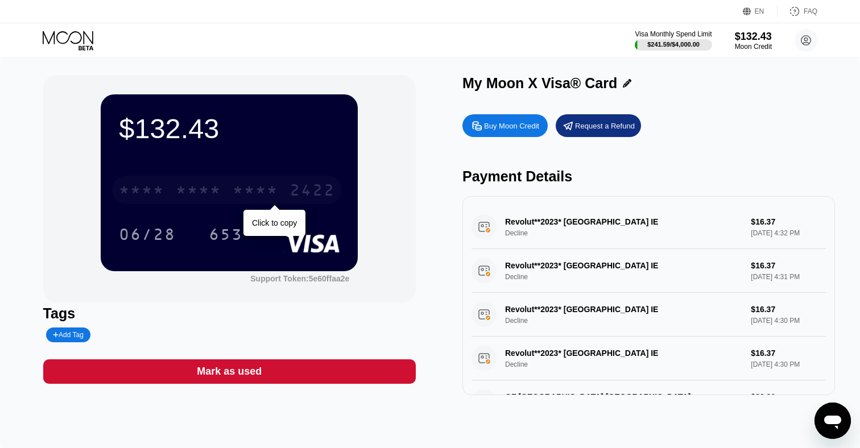
click at [277, 193] on div "* * * *" at bounding box center [256, 192] width 46 height 18
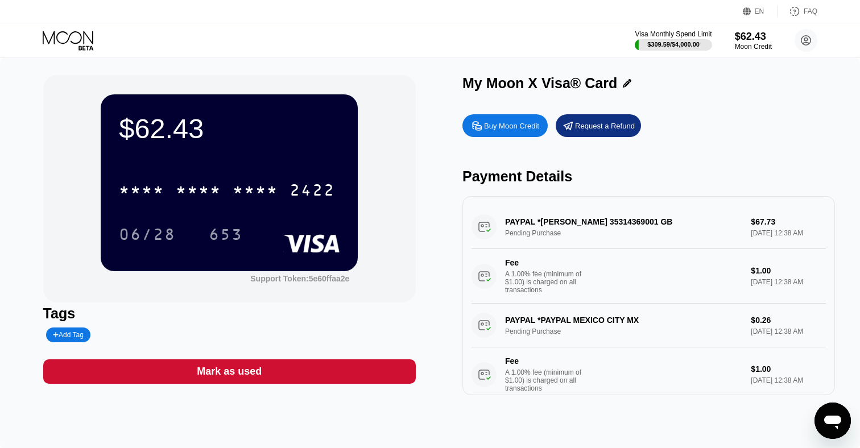
click at [80, 35] on icon at bounding box center [69, 41] width 53 height 20
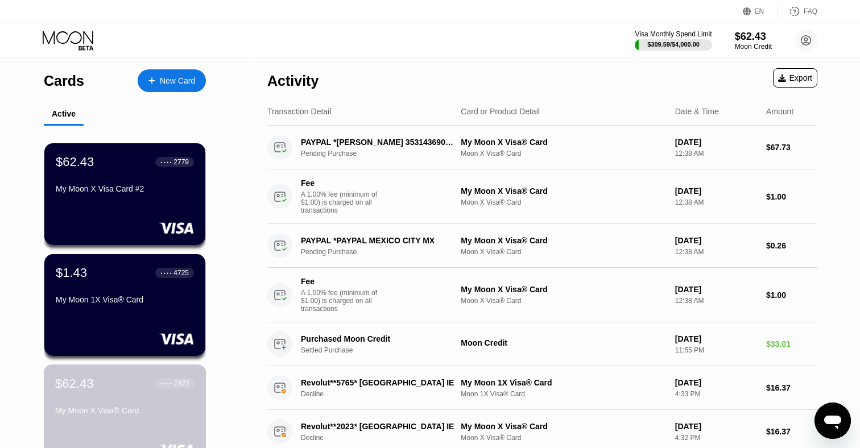
click at [125, 388] on div "$62.43 ● ● ● ● 2422" at bounding box center [124, 383] width 139 height 15
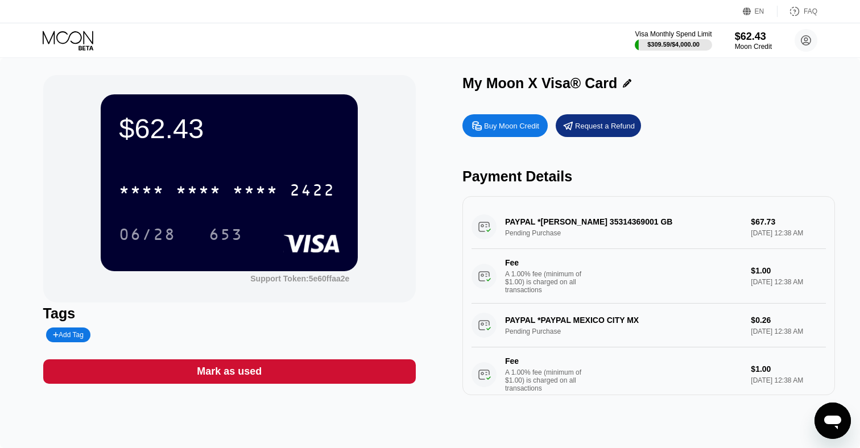
click at [520, 132] on div "Buy Moon Credit" at bounding box center [504, 125] width 85 height 23
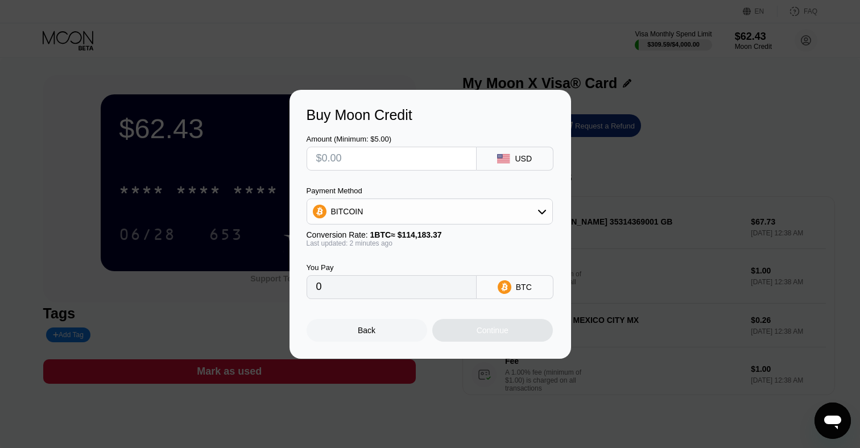
click at [359, 162] on input "text" at bounding box center [391, 158] width 151 height 23
type input "$1"
type input "0.00000876"
type input "$14"
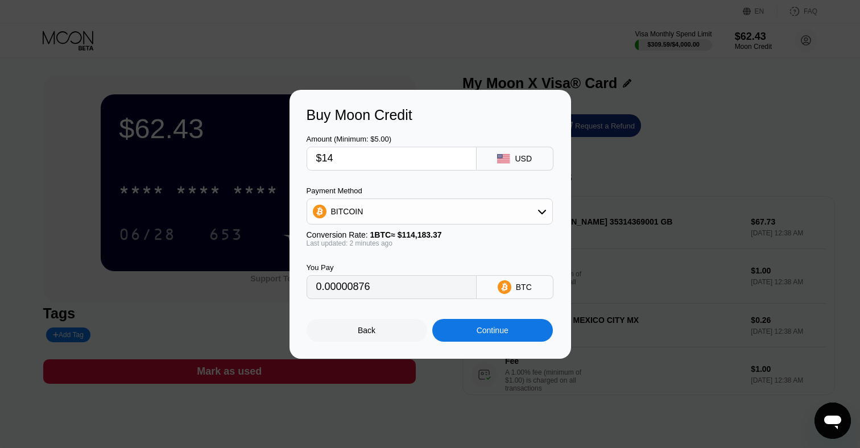
type input "0.00012261"
type input "$140"
type input "0.00122610"
type input "$140"
click at [502, 330] on div "Continue" at bounding box center [493, 330] width 32 height 9
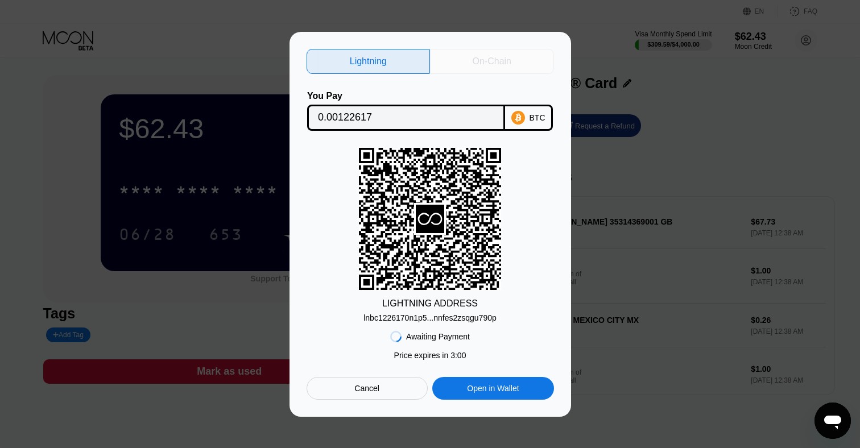
click at [474, 61] on div "On-Chain" at bounding box center [492, 61] width 39 height 11
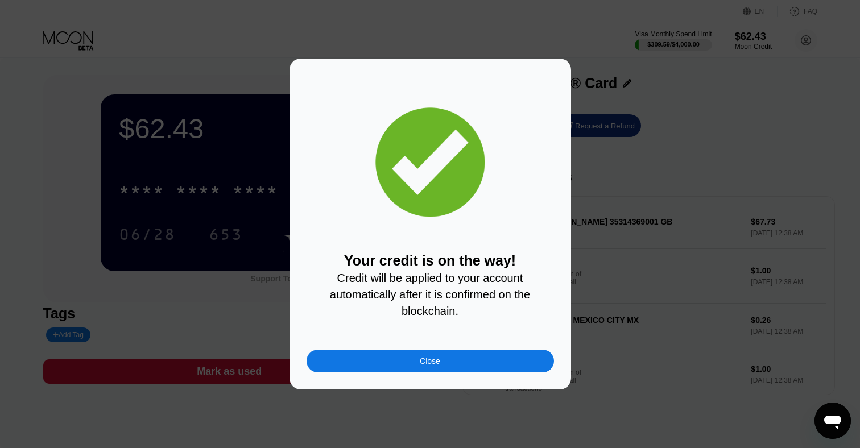
click at [435, 367] on div "Close" at bounding box center [430, 361] width 247 height 23
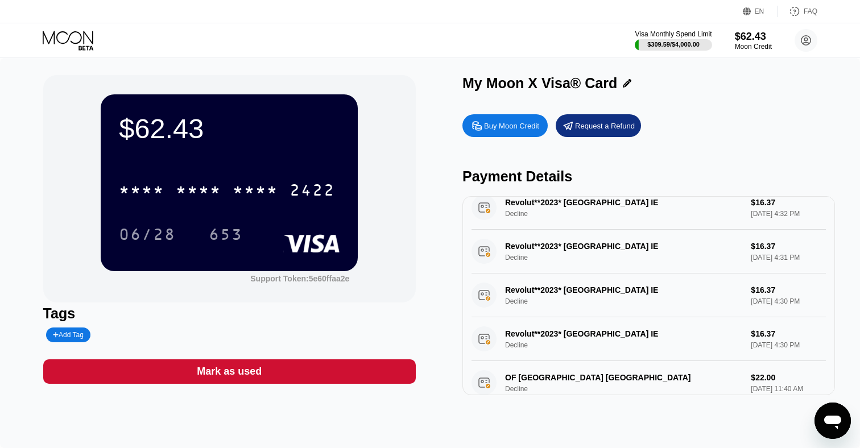
scroll to position [84, 0]
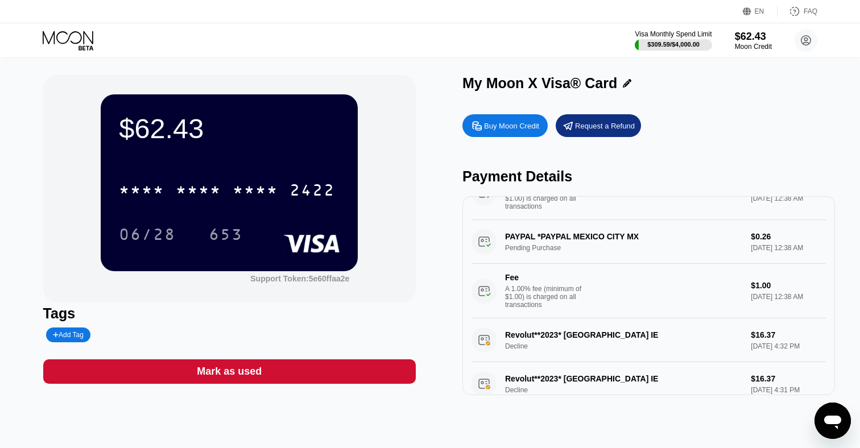
click at [78, 32] on icon at bounding box center [68, 37] width 51 height 13
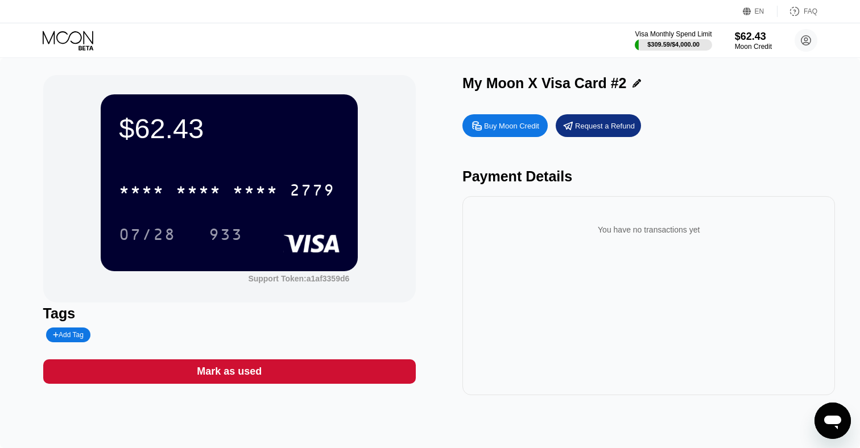
click at [78, 36] on icon at bounding box center [69, 41] width 53 height 20
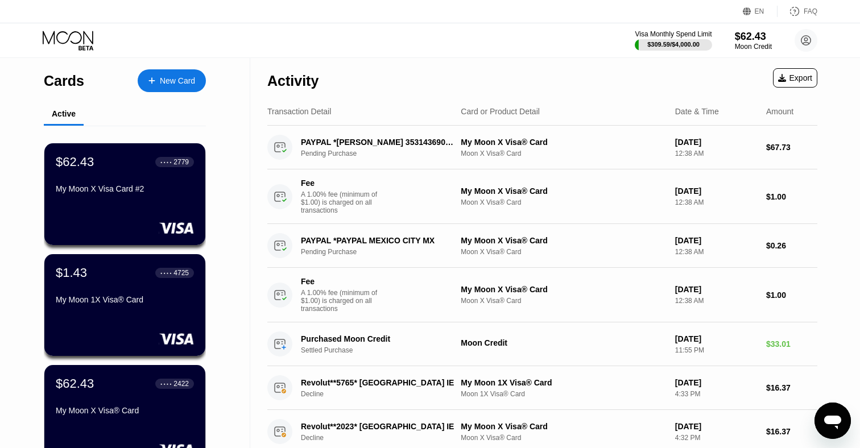
click at [168, 82] on div "New Card" at bounding box center [177, 81] width 35 height 10
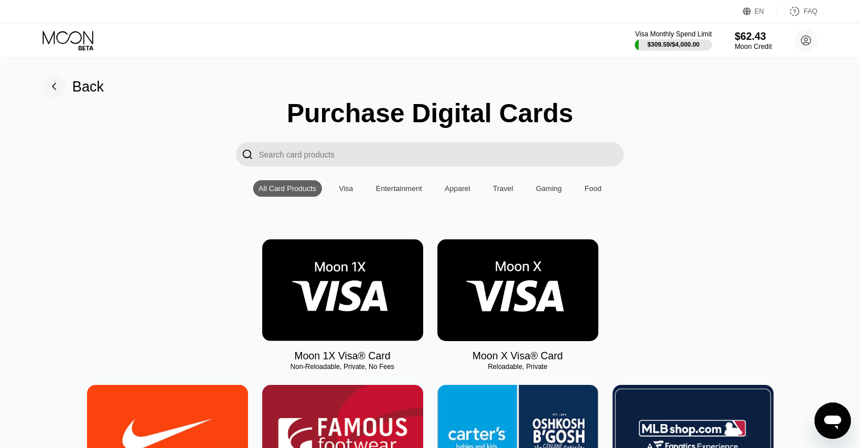
click at [57, 85] on rect at bounding box center [54, 86] width 23 height 23
